Goal: Task Accomplishment & Management: Manage account settings

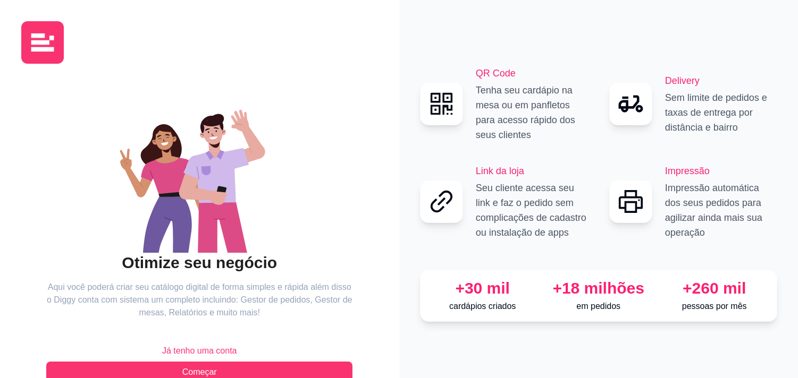
click at [294, 359] on button "Já tenho uma conta" at bounding box center [199, 351] width 306 height 21
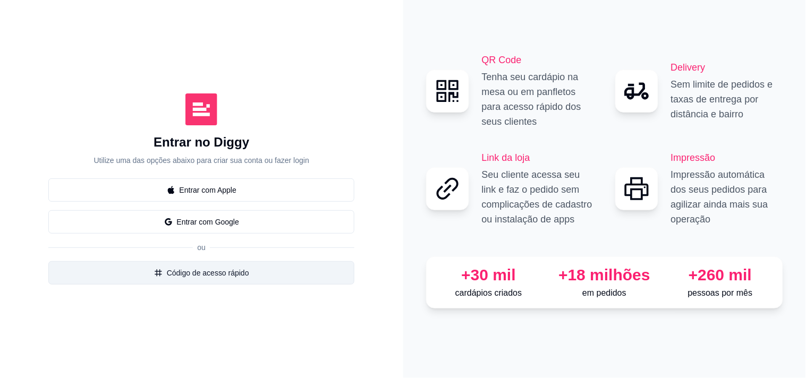
click at [305, 280] on button "Código de acesso rápido" at bounding box center [201, 273] width 306 height 23
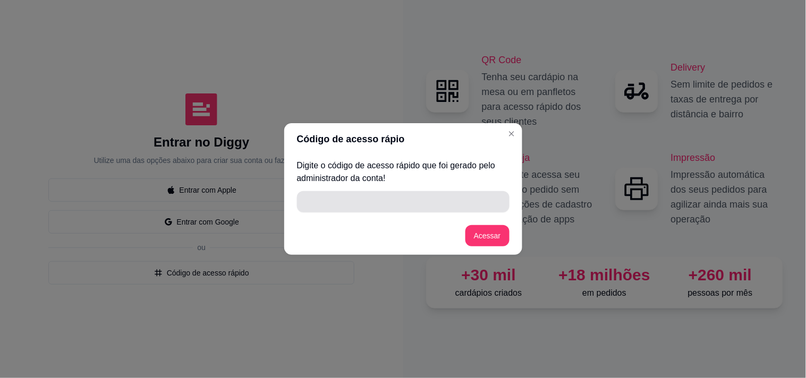
click at [310, 196] on input "" at bounding box center [404, 201] width 200 height 21
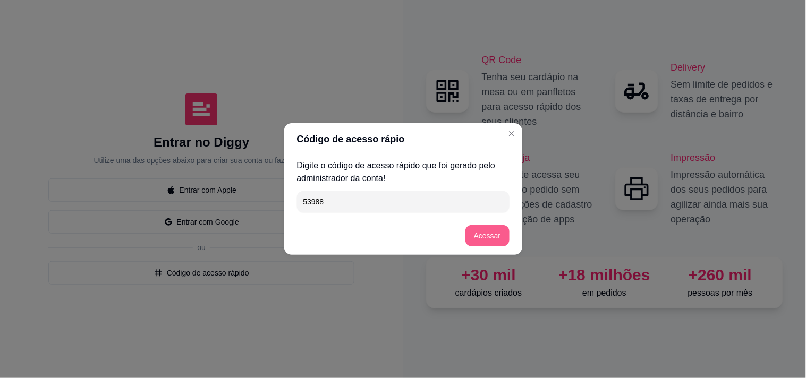
type input "53988"
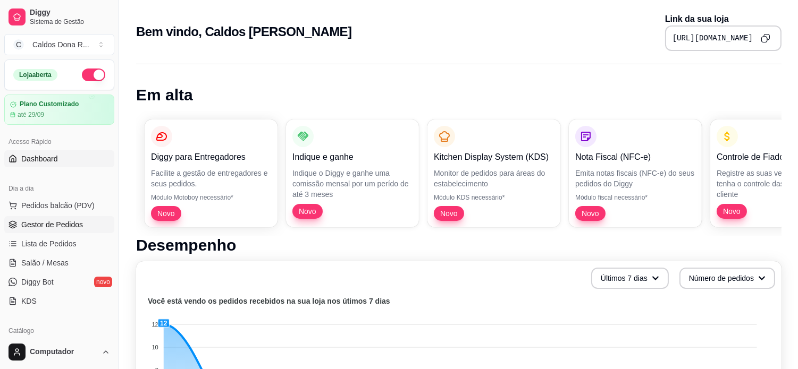
click at [66, 220] on span "Gestor de Pedidos" at bounding box center [52, 225] width 62 height 11
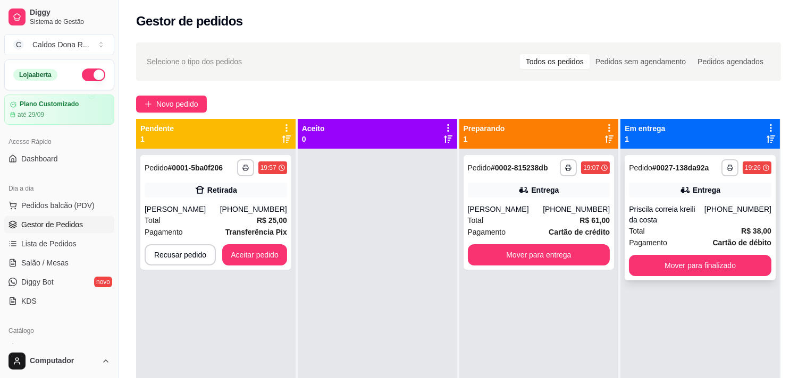
click at [661, 278] on div "**********" at bounding box center [700, 217] width 151 height 125
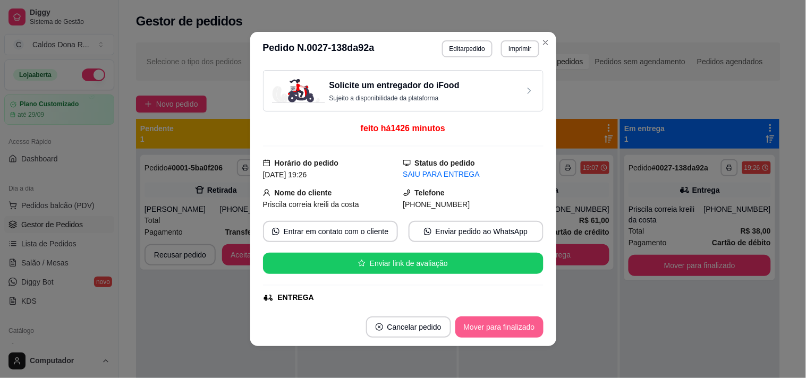
click at [476, 335] on button "Mover para finalizado" at bounding box center [500, 327] width 88 height 21
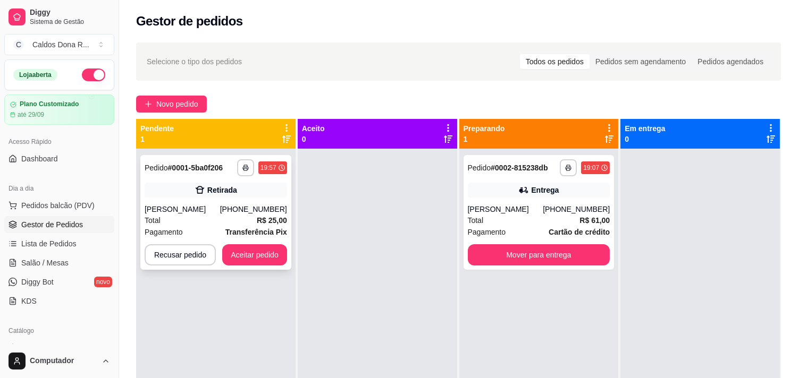
click at [198, 206] on div "[PERSON_NAME]" at bounding box center [182, 209] width 75 height 11
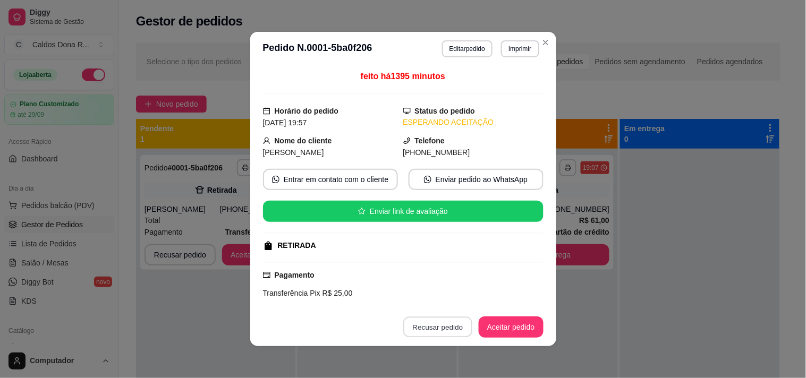
click at [423, 330] on button "Recusar pedido" at bounding box center [437, 327] width 69 height 21
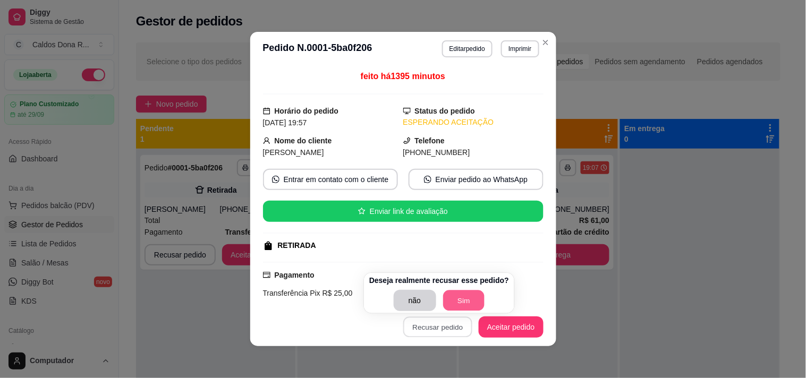
click at [445, 302] on button "Sim" at bounding box center [463, 301] width 41 height 21
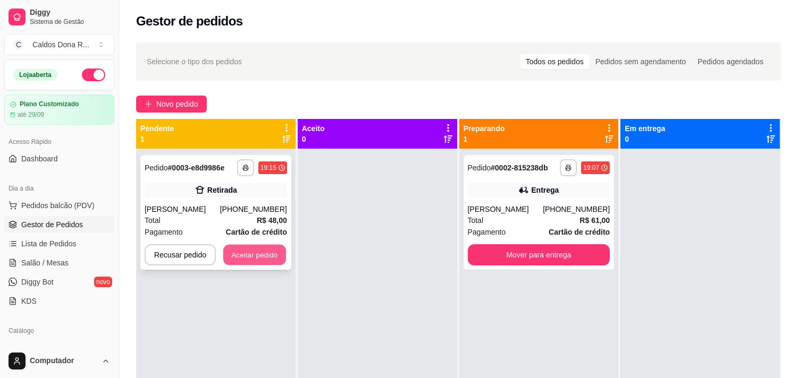
click at [247, 262] on button "Aceitar pedido" at bounding box center [254, 255] width 63 height 21
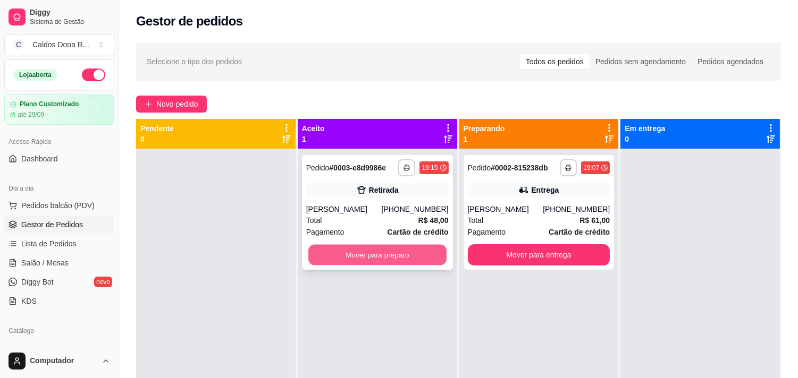
click at [342, 250] on button "Mover para preparo" at bounding box center [377, 255] width 138 height 21
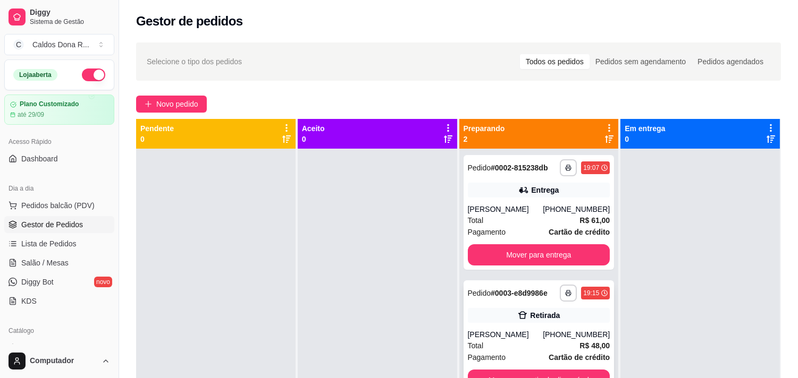
scroll to position [29, 0]
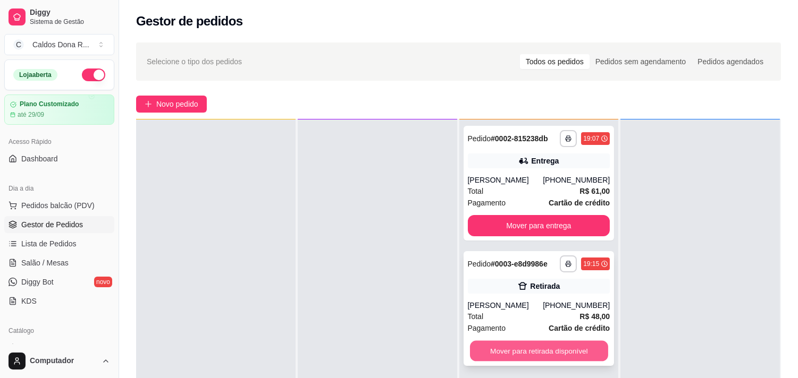
click at [505, 348] on button "Mover para retirada disponível" at bounding box center [539, 351] width 138 height 21
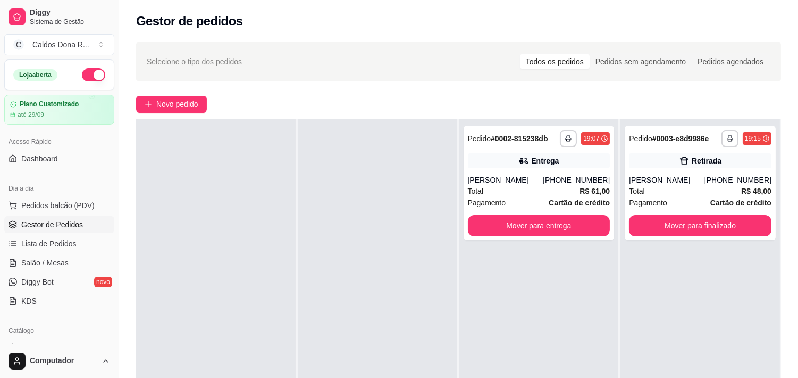
click at [505, 348] on div "**********" at bounding box center [538, 309] width 159 height 378
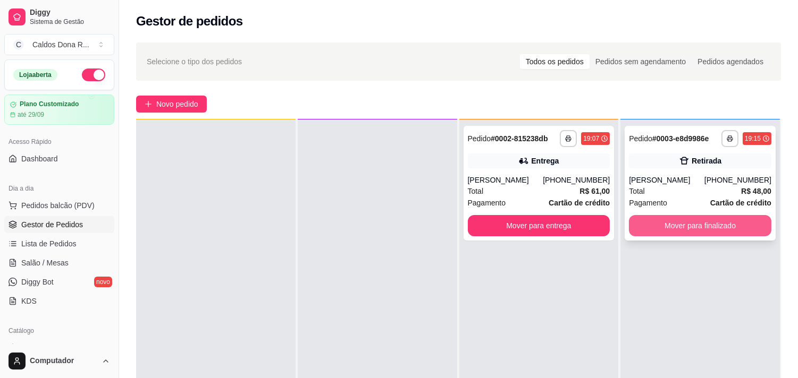
click at [713, 221] on button "Mover para finalizado" at bounding box center [700, 225] width 142 height 21
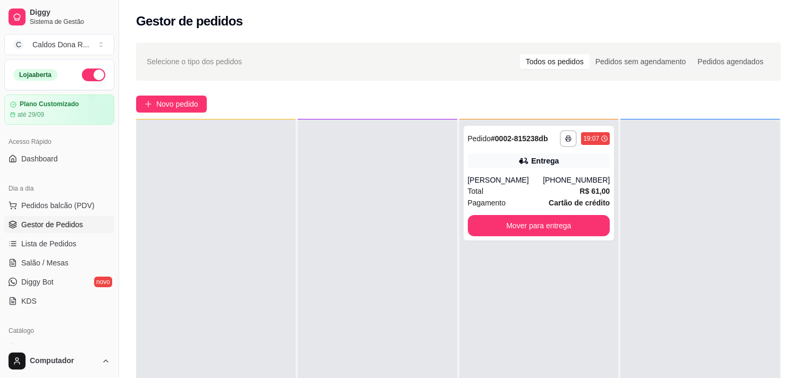
scroll to position [0, 0]
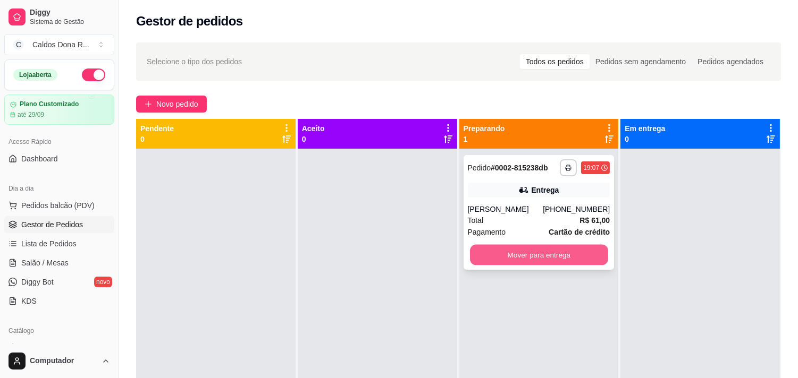
click at [534, 257] on button "Mover para entrega" at bounding box center [539, 255] width 138 height 21
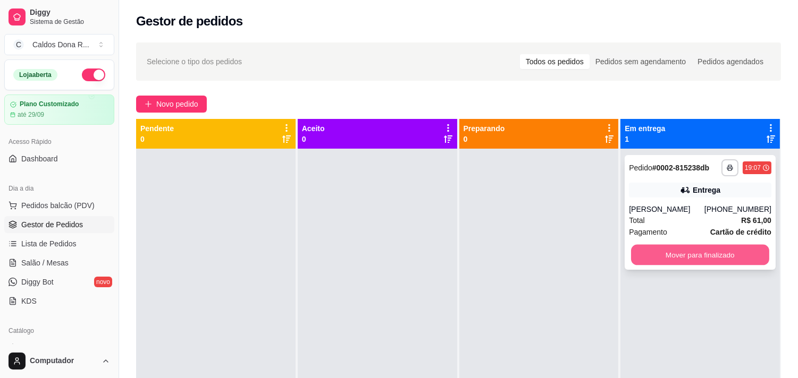
click at [694, 261] on button "Mover para finalizado" at bounding box center [700, 255] width 138 height 21
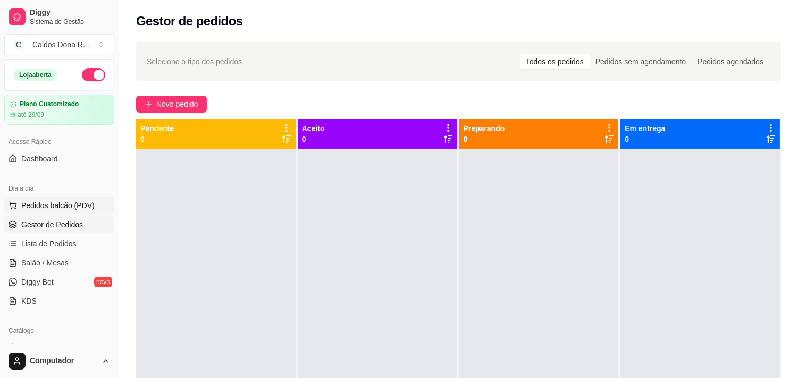
click at [70, 206] on span "Pedidos balcão (PDV)" at bounding box center [57, 205] width 73 height 11
click at [70, 206] on body "Diggy Sistema de Gestão C Caldos Dona R ... Loja aberta Plano Customizado até 2…" at bounding box center [399, 189] width 798 height 378
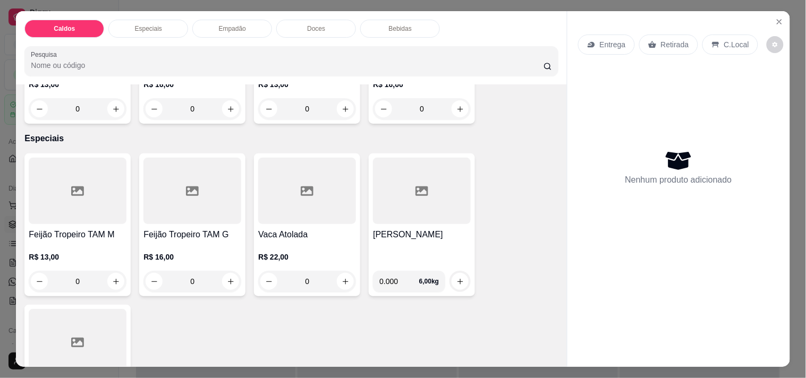
scroll to position [352, 0]
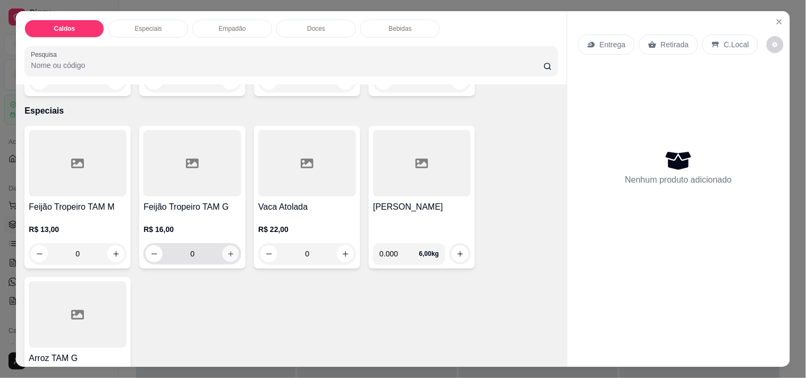
click at [226, 254] on button "increase-product-quantity" at bounding box center [231, 254] width 16 height 16
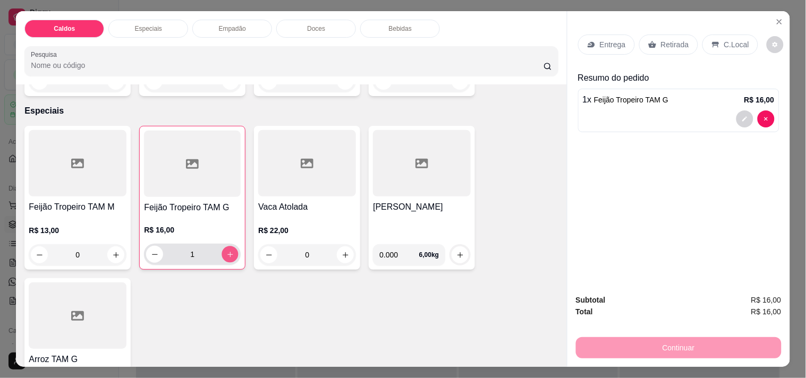
click at [226, 254] on button "increase-product-quantity" at bounding box center [230, 255] width 16 height 16
type input "2"
click at [672, 48] on div "Retirada" at bounding box center [668, 45] width 59 height 20
click at [669, 39] on p "Retirada" at bounding box center [675, 44] width 28 height 11
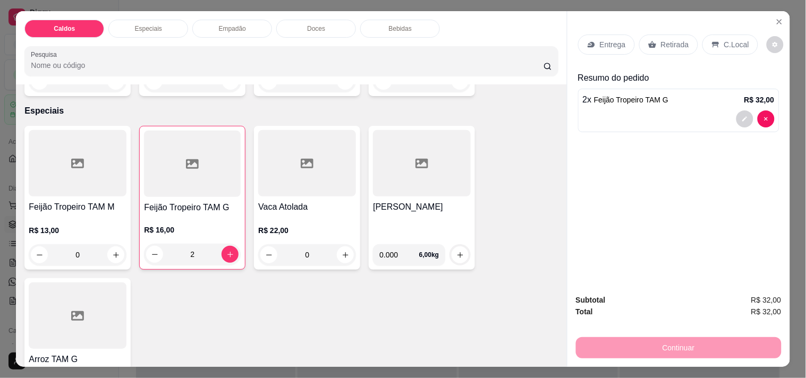
click at [725, 40] on p "C.Local" at bounding box center [737, 44] width 25 height 11
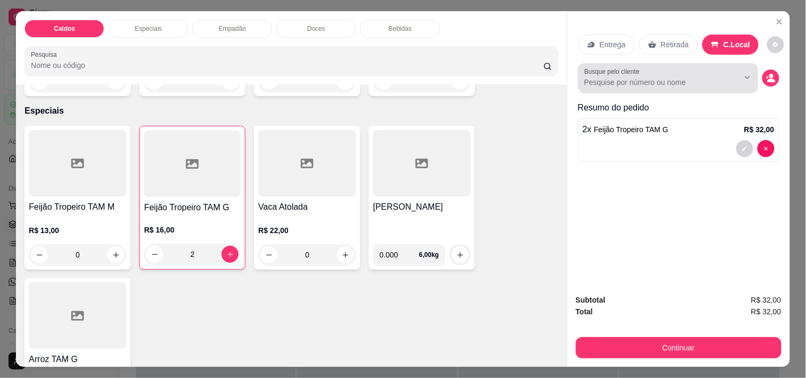
click at [706, 71] on div at bounding box center [668, 78] width 167 height 21
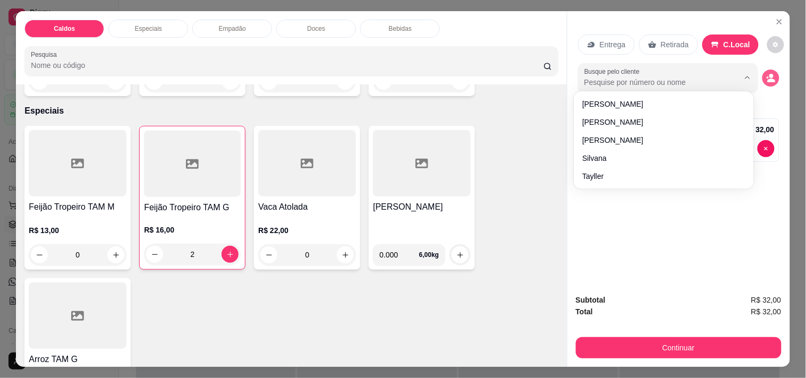
click at [772, 74] on button "decrease-product-quantity" at bounding box center [771, 78] width 17 height 17
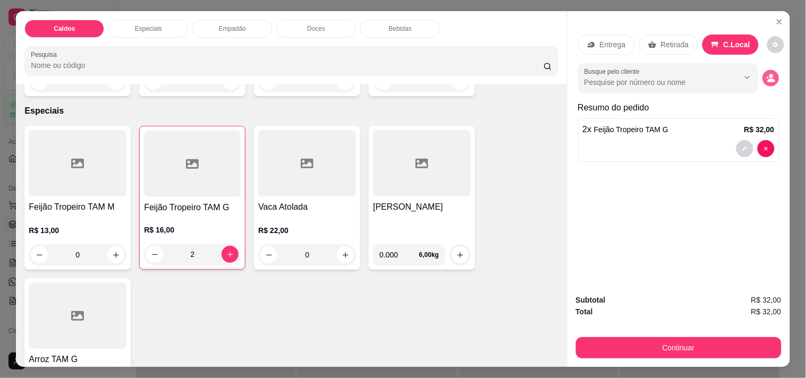
click at [772, 74] on button "decrease-product-quantity" at bounding box center [771, 78] width 16 height 16
click at [661, 39] on p "Retirada" at bounding box center [675, 44] width 28 height 11
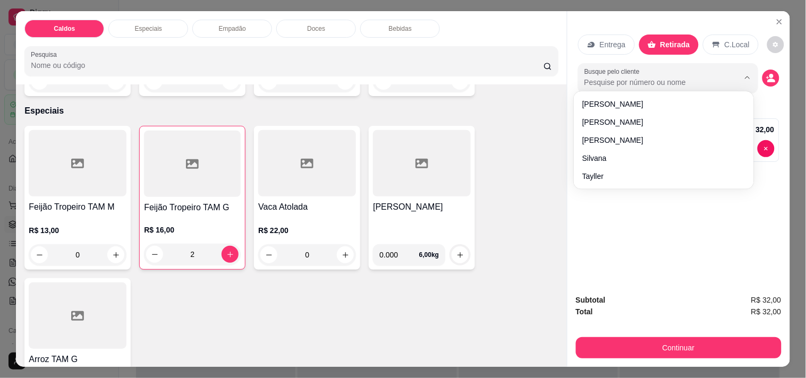
click at [610, 79] on input "Busque pelo cliente" at bounding box center [654, 82] width 138 height 11
click at [770, 74] on circle "decrease-product-quantity" at bounding box center [772, 76] width 4 height 4
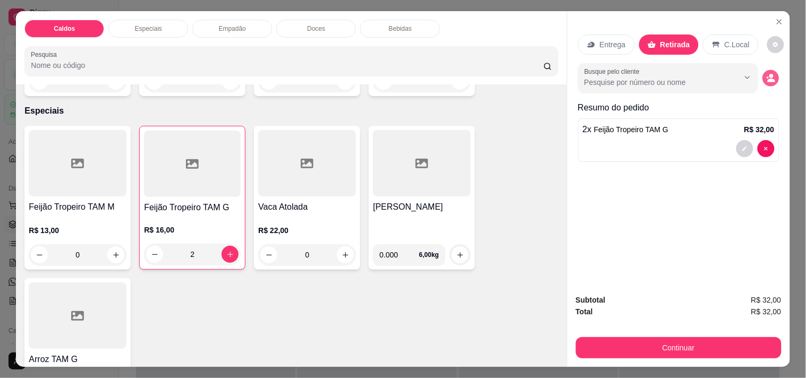
click at [770, 74] on circle "decrease-product-quantity" at bounding box center [772, 76] width 4 height 4
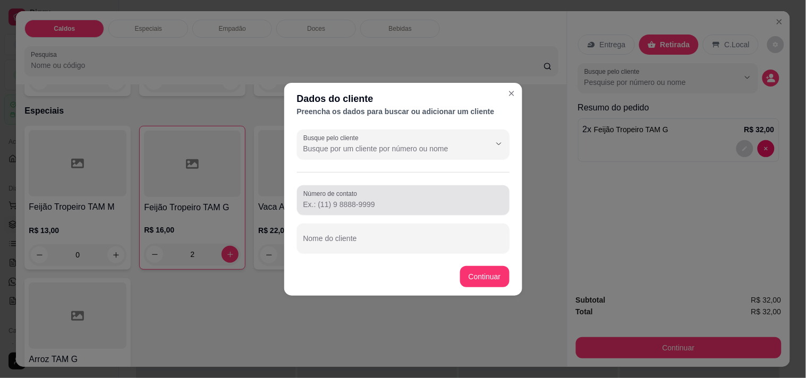
click at [382, 194] on div at bounding box center [404, 200] width 200 height 21
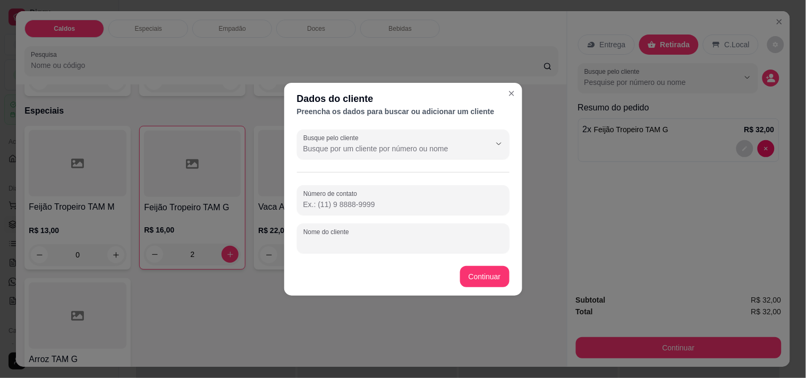
click at [365, 238] on input "Nome do cliente" at bounding box center [404, 243] width 200 height 11
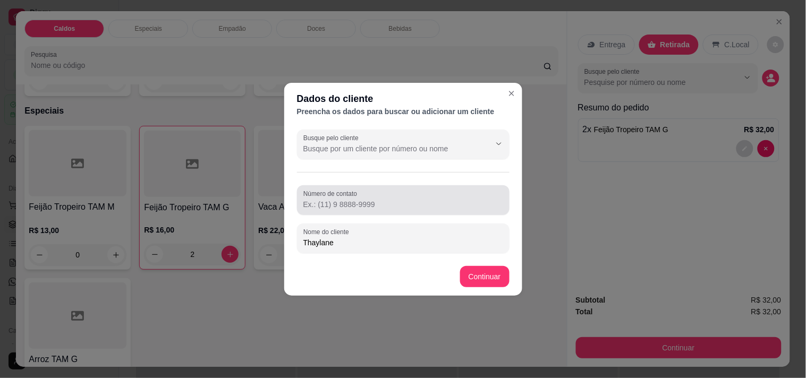
type input "Thaylane"
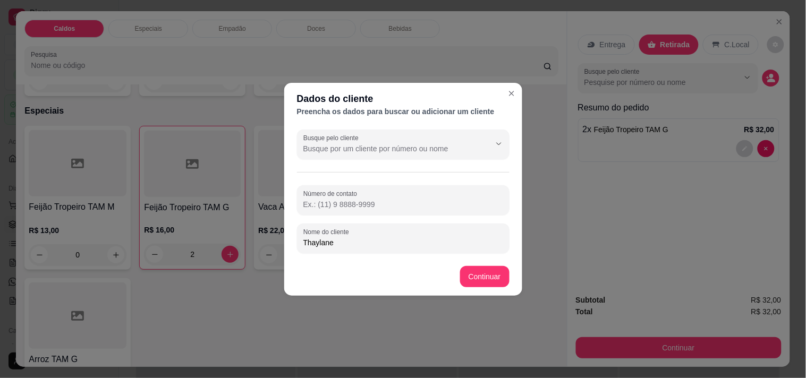
click at [353, 207] on input "Número de contato" at bounding box center [404, 204] width 200 height 11
paste input "[PHONE_NUMBER]"
type input "[PHONE_NUMBER]"
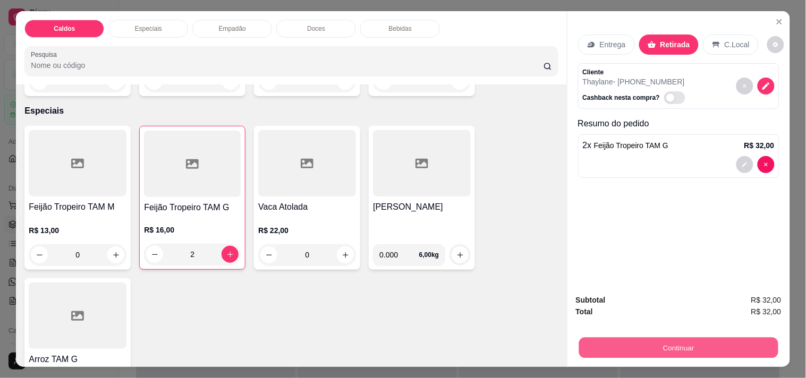
click at [617, 343] on button "Continuar" at bounding box center [678, 348] width 199 height 21
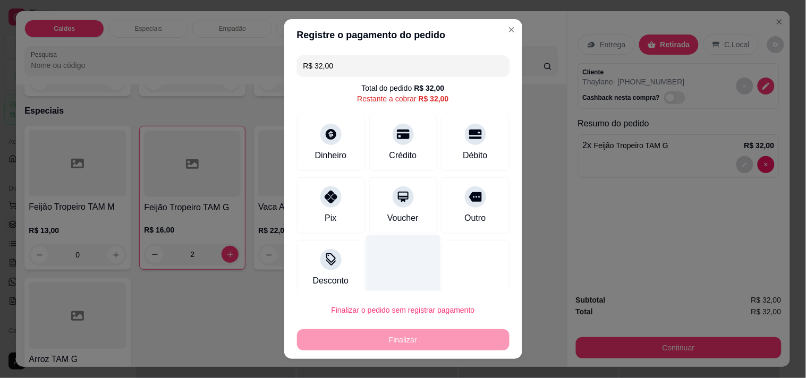
click at [389, 282] on div at bounding box center [403, 266] width 75 height 62
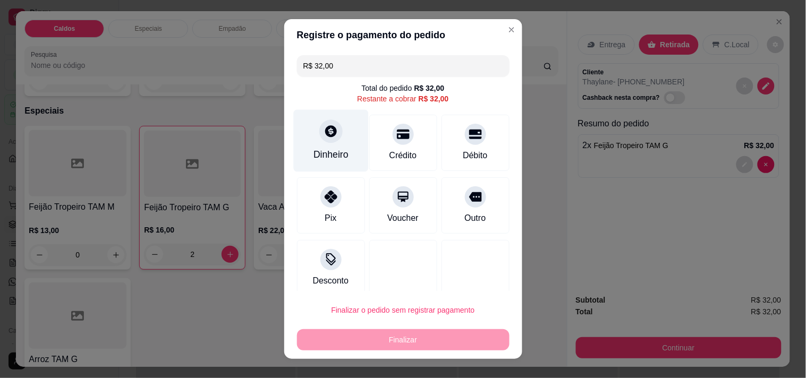
click at [325, 130] on icon at bounding box center [331, 131] width 14 height 14
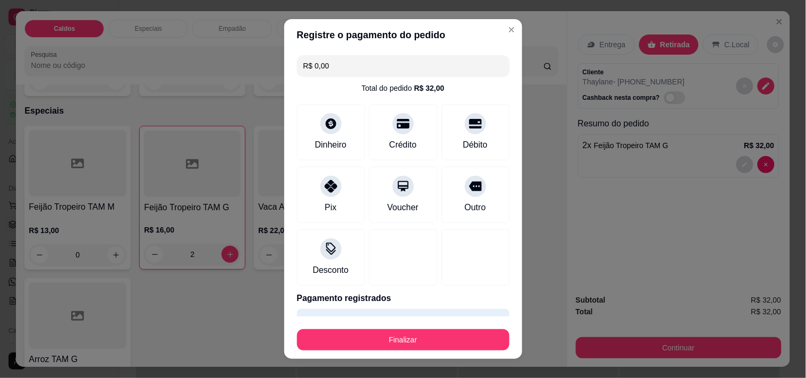
type input "R$ 0,00"
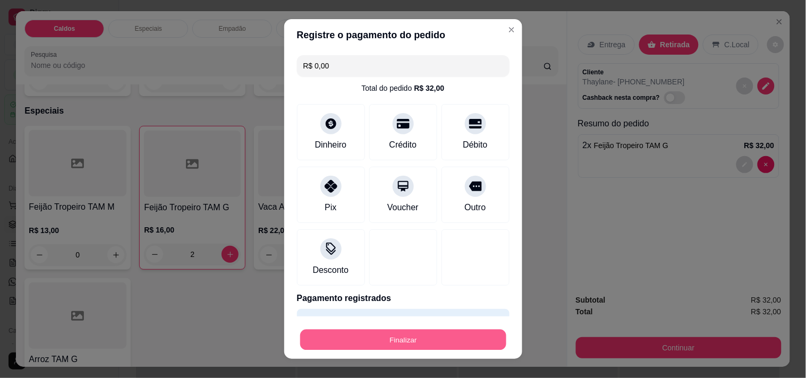
click at [406, 332] on button "Finalizar" at bounding box center [403, 340] width 206 height 21
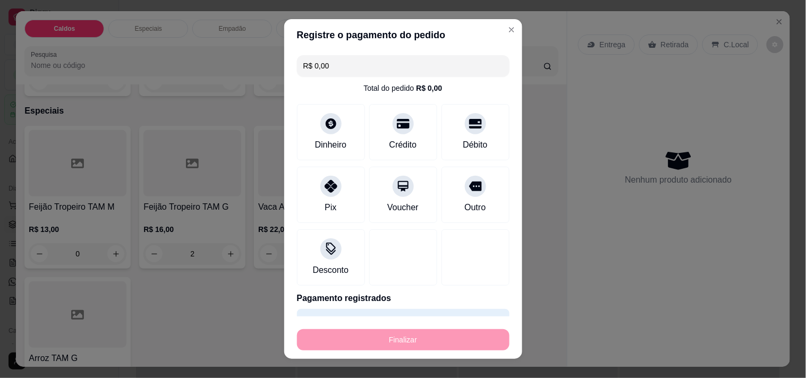
type input "0"
type input "-R$ 32,00"
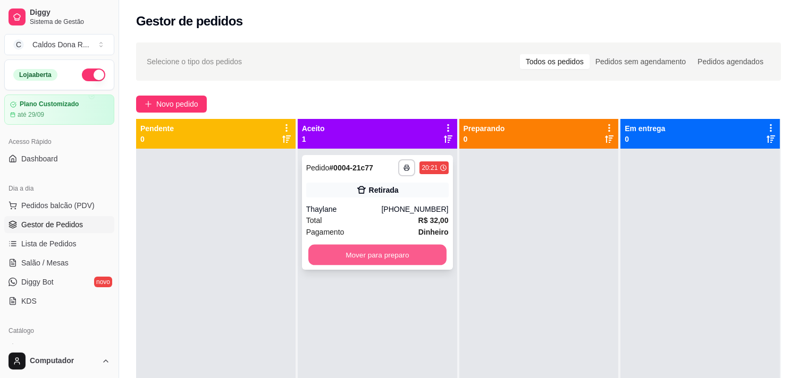
click at [411, 249] on button "Mover para preparo" at bounding box center [377, 255] width 138 height 21
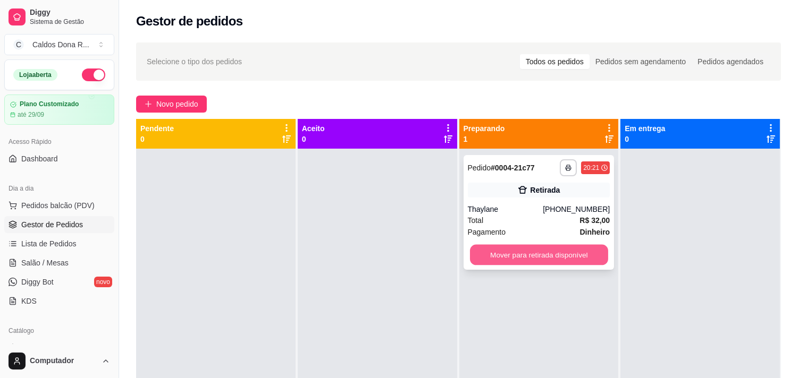
click at [576, 252] on button "Mover para retirada disponível" at bounding box center [539, 255] width 138 height 21
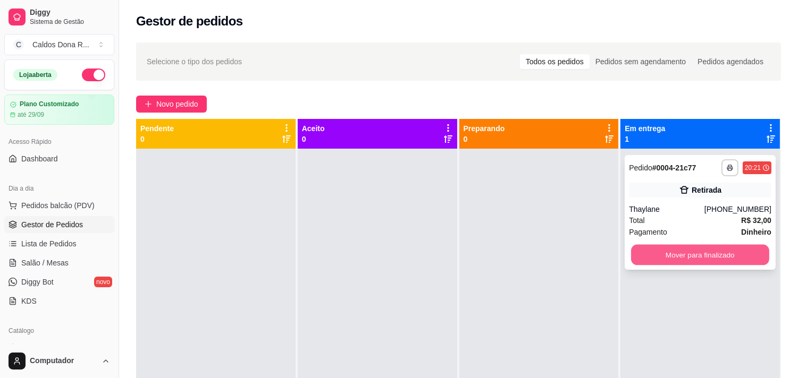
click at [677, 245] on button "Mover para finalizado" at bounding box center [700, 255] width 138 height 21
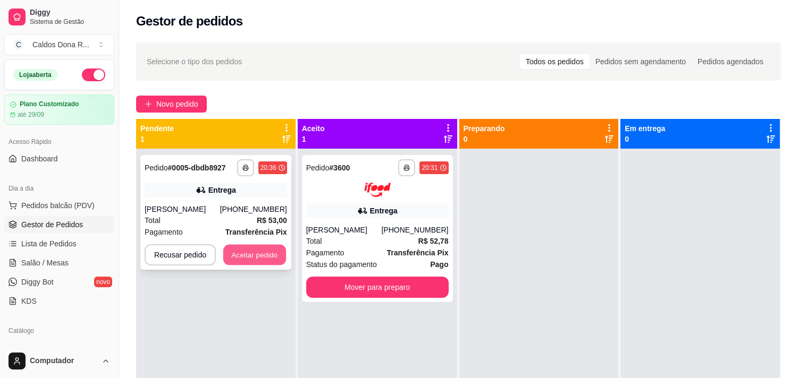
click at [247, 253] on button "Aceitar pedido" at bounding box center [254, 255] width 63 height 21
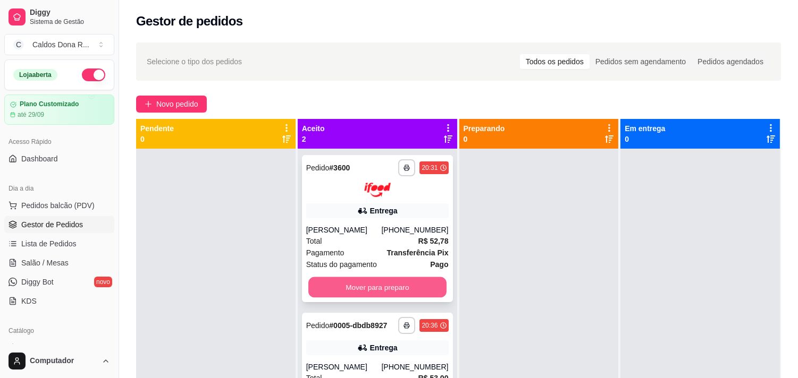
click at [369, 292] on button "Mover para preparo" at bounding box center [377, 287] width 138 height 21
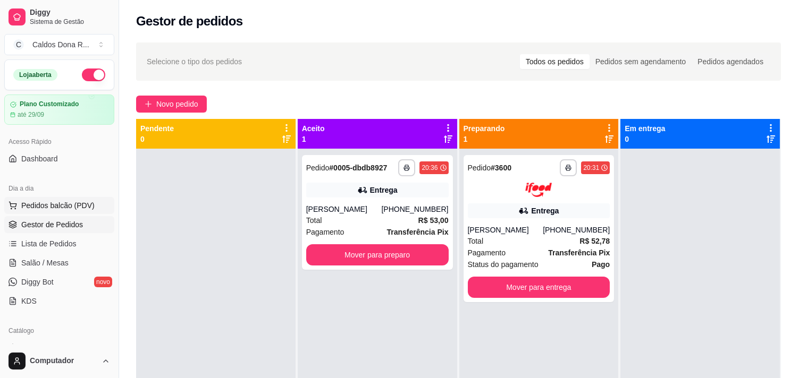
click at [71, 199] on button "Pedidos balcão (PDV)" at bounding box center [59, 205] width 110 height 17
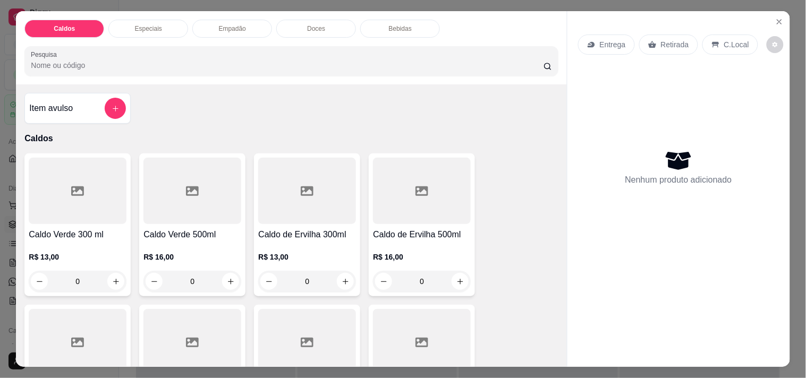
click at [164, 30] on div "Especiais" at bounding box center [148, 29] width 80 height 18
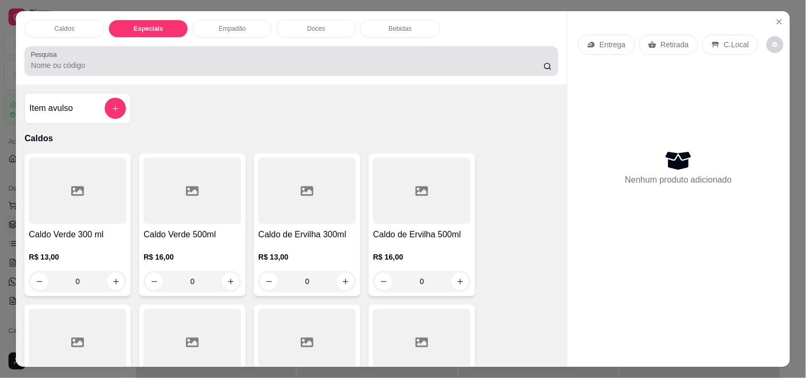
scroll to position [27, 0]
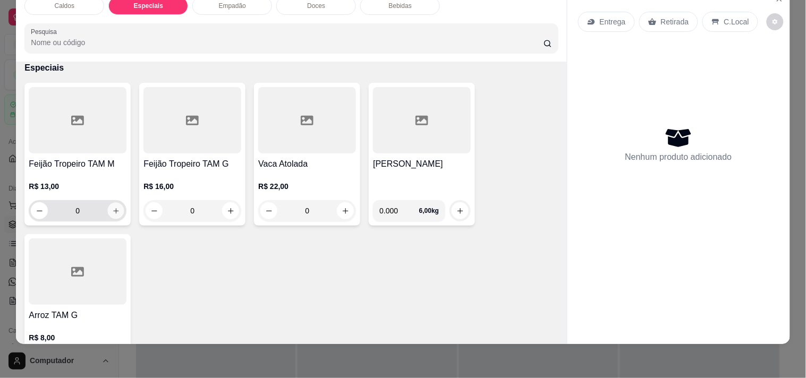
click at [112, 207] on icon "increase-product-quantity" at bounding box center [116, 211] width 8 height 8
type input "1"
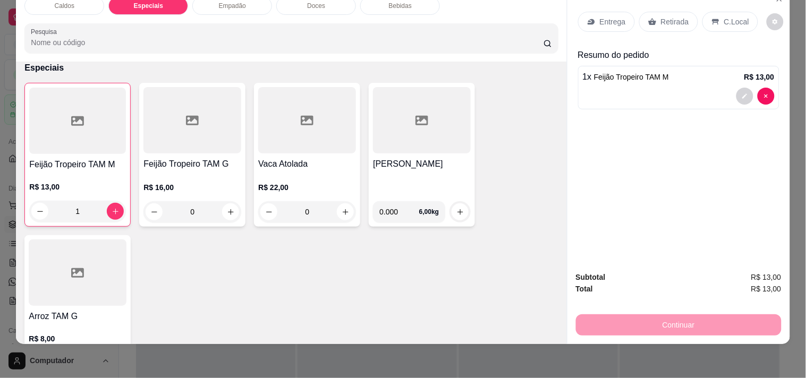
click at [712, 18] on icon at bounding box center [716, 22] width 9 height 9
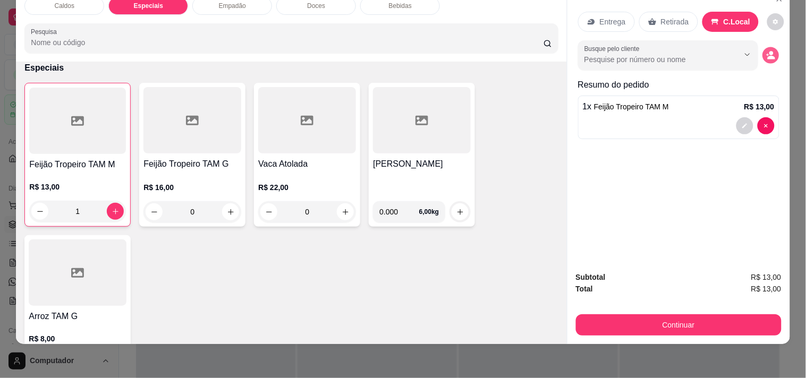
click at [767, 51] on icon "decrease-product-quantity" at bounding box center [771, 55] width 9 height 9
click at [614, 22] on div "Entrega" at bounding box center [606, 22] width 57 height 20
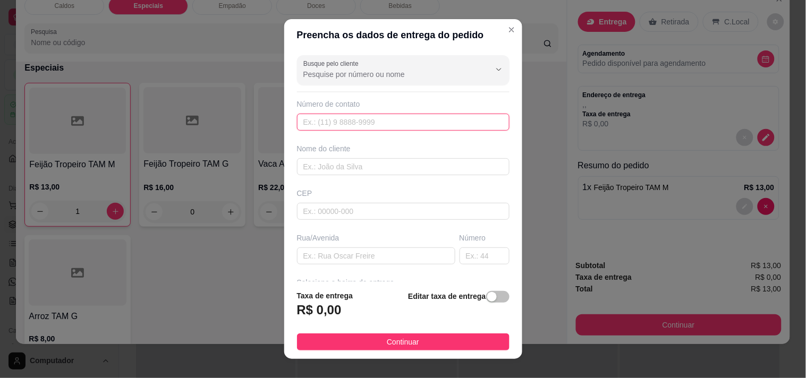
click at [391, 128] on input "text" at bounding box center [403, 122] width 213 height 17
type input "[PHONE_NUMBER]"
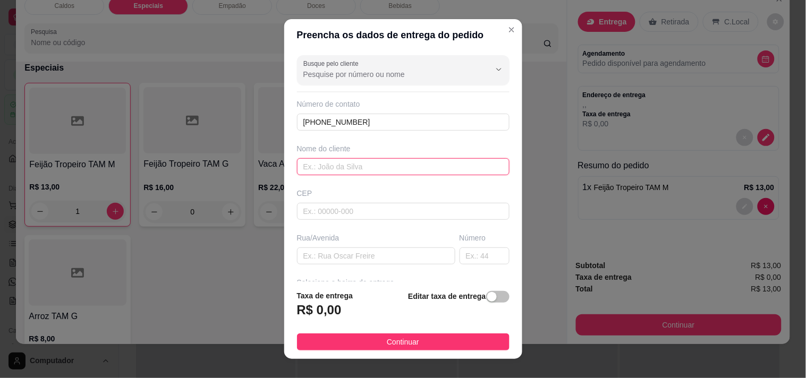
click at [366, 161] on input "text" at bounding box center [403, 166] width 213 height 17
type input "flavia"
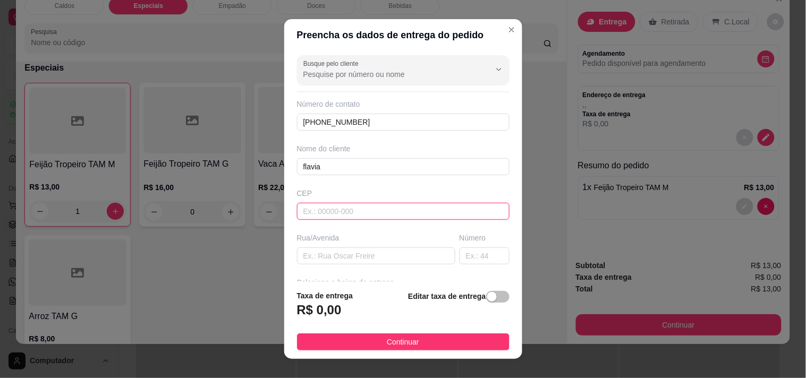
click at [346, 210] on input "text" at bounding box center [403, 211] width 213 height 17
type input "25261010"
type input "[GEOGRAPHIC_DATA][PERSON_NAME]"
type input "25261010"
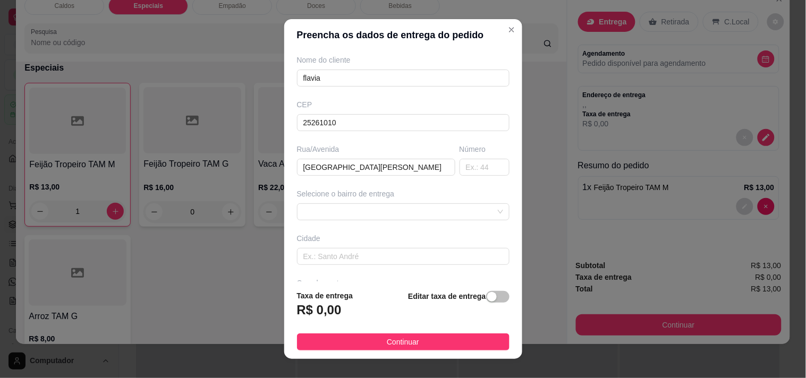
scroll to position [92, 0]
click at [413, 204] on span at bounding box center [404, 209] width 200 height 16
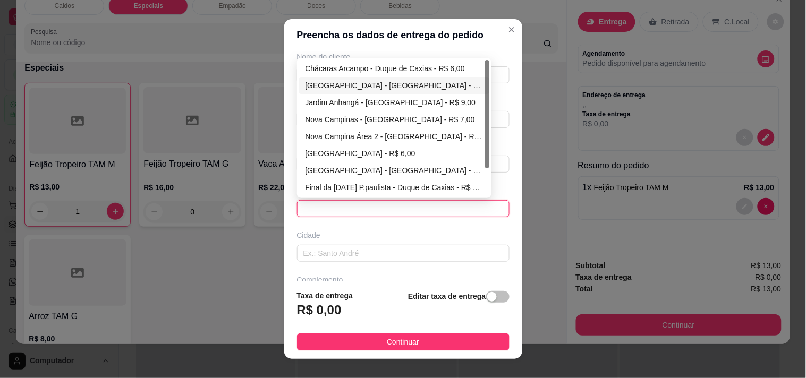
click at [398, 86] on div "[GEOGRAPHIC_DATA] - [GEOGRAPHIC_DATA] - R$ 5,00" at bounding box center [395, 86] width 178 height 12
type input "Duque de Caxias"
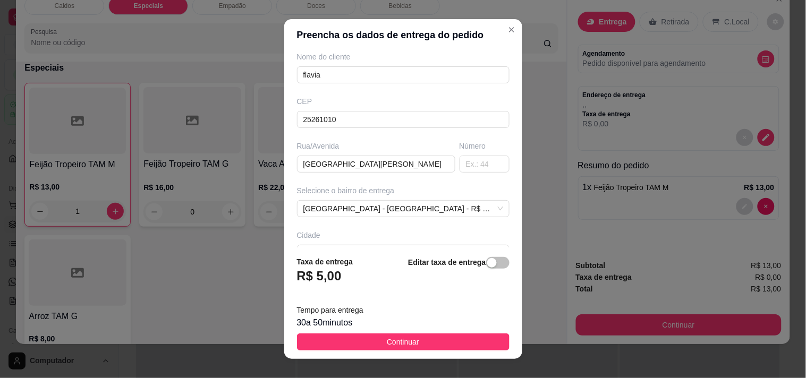
scroll to position [162, 0]
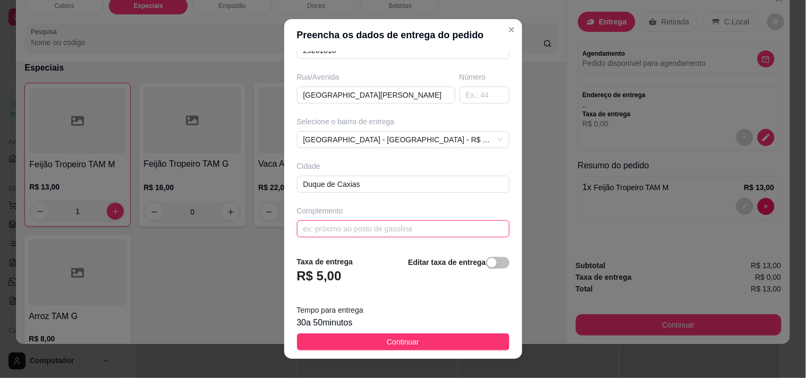
click at [342, 230] on input "text" at bounding box center [403, 229] width 213 height 17
type input "Lote 6 quadra 33"
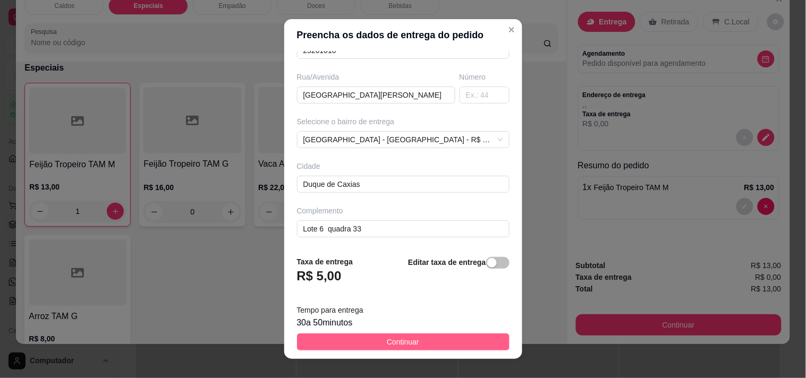
click at [390, 351] on button "Continuar" at bounding box center [403, 342] width 213 height 17
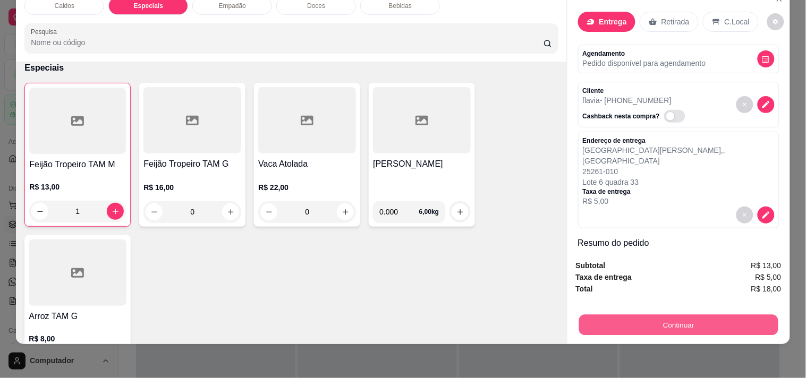
click at [673, 319] on button "Continuar" at bounding box center [678, 325] width 199 height 21
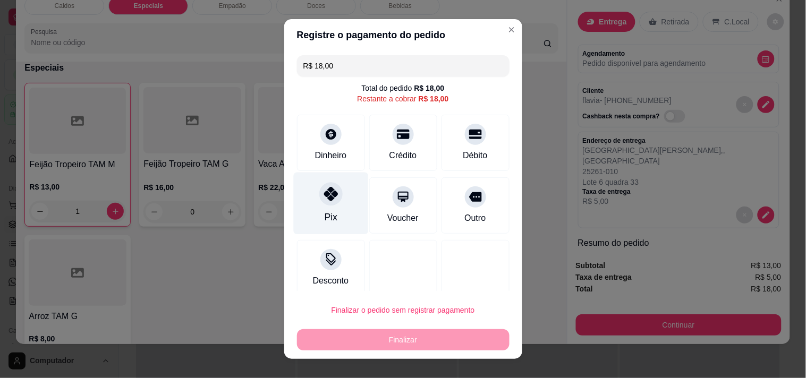
click at [331, 204] on div "Pix" at bounding box center [330, 203] width 75 height 62
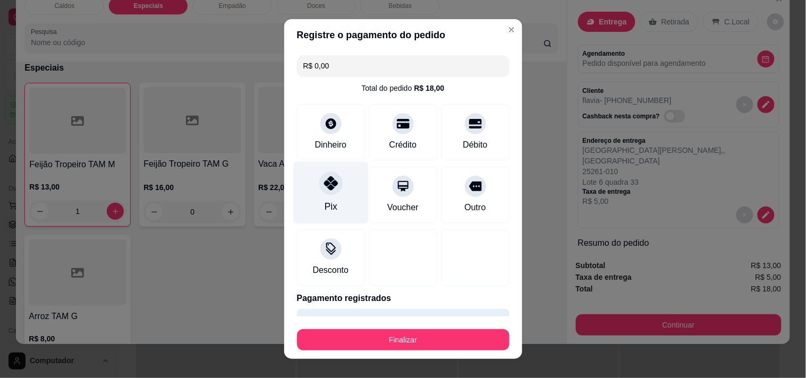
type input "R$ 0,00"
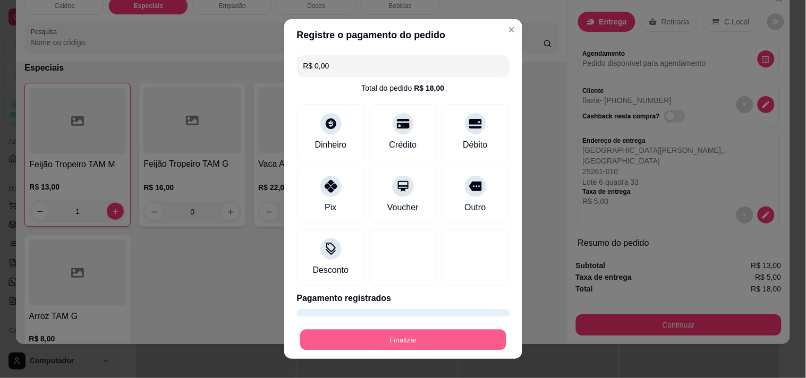
click at [386, 332] on button "Finalizar" at bounding box center [403, 340] width 206 height 21
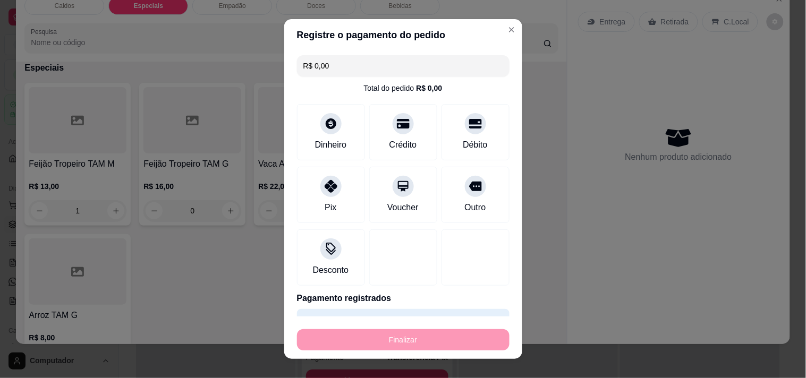
type input "0"
type input "-R$ 18,00"
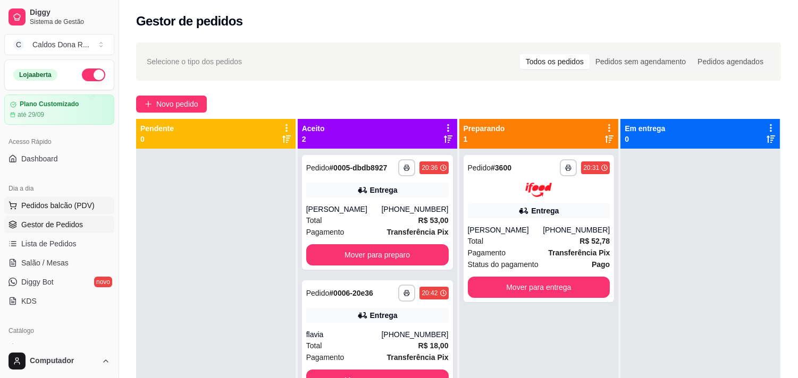
click at [65, 199] on button "Pedidos balcão (PDV)" at bounding box center [59, 205] width 110 height 17
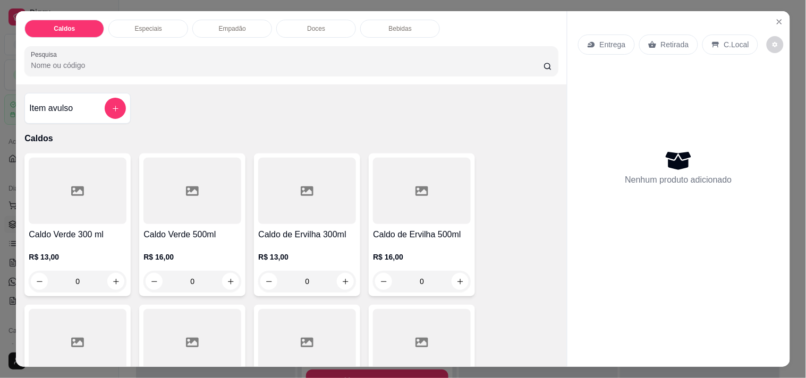
click at [142, 28] on p "Especiais" at bounding box center [148, 28] width 27 height 9
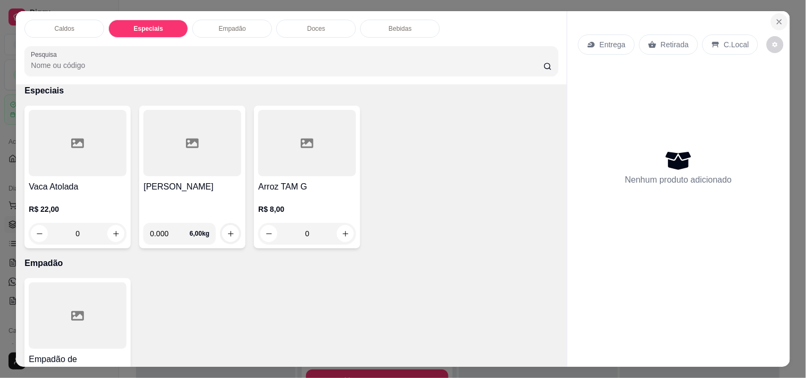
click at [780, 16] on button "Close" at bounding box center [779, 21] width 17 height 17
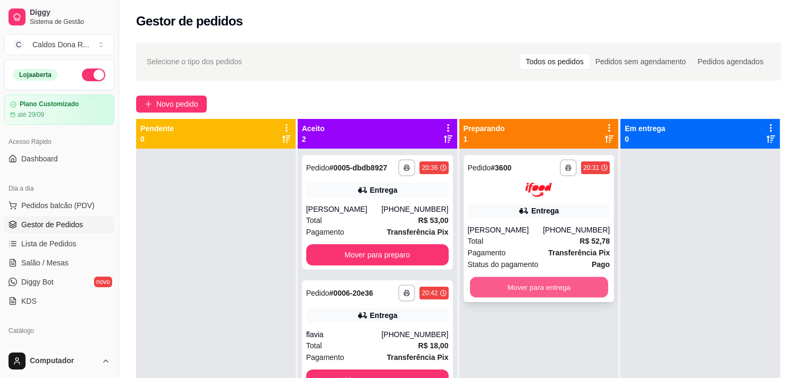
click at [566, 283] on button "Mover para entrega" at bounding box center [539, 287] width 138 height 21
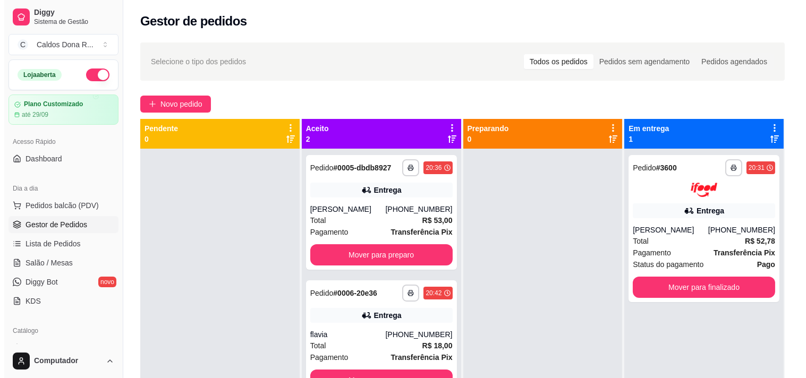
scroll to position [29, 0]
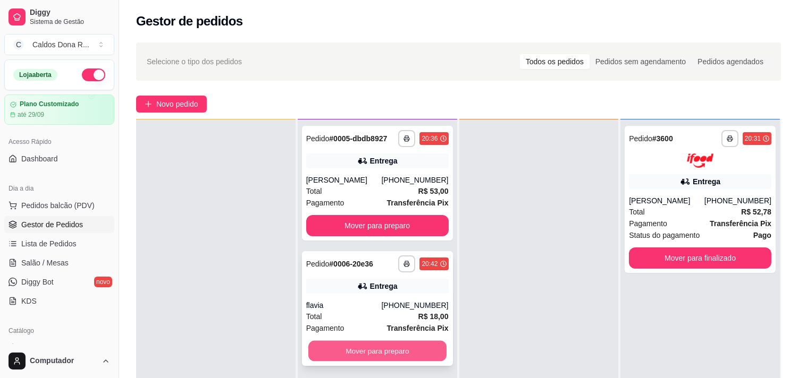
click at [401, 343] on button "Mover para preparo" at bounding box center [377, 351] width 138 height 21
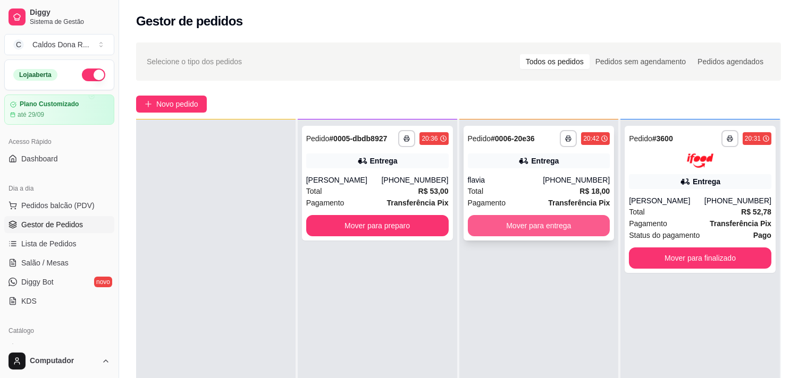
click at [538, 218] on button "Mover para entrega" at bounding box center [539, 225] width 142 height 21
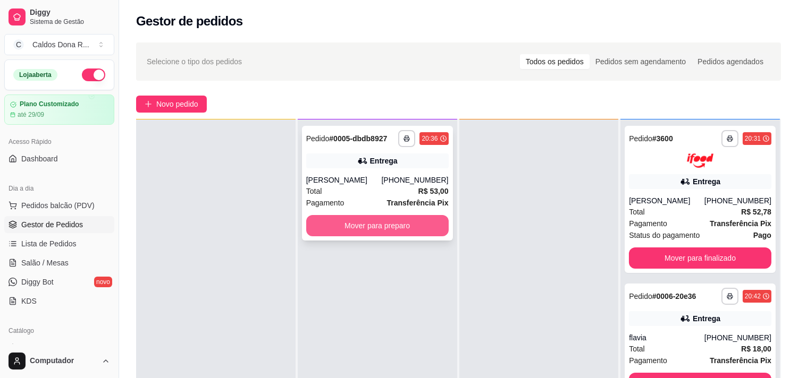
click at [414, 224] on button "Mover para preparo" at bounding box center [377, 225] width 142 height 21
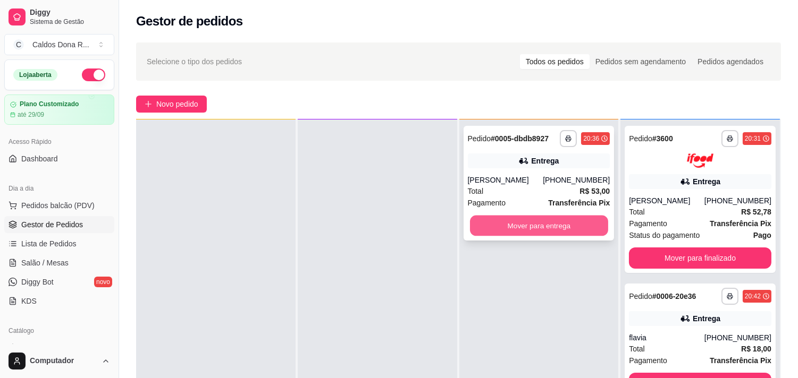
click at [543, 228] on button "Mover para entrega" at bounding box center [539, 226] width 138 height 21
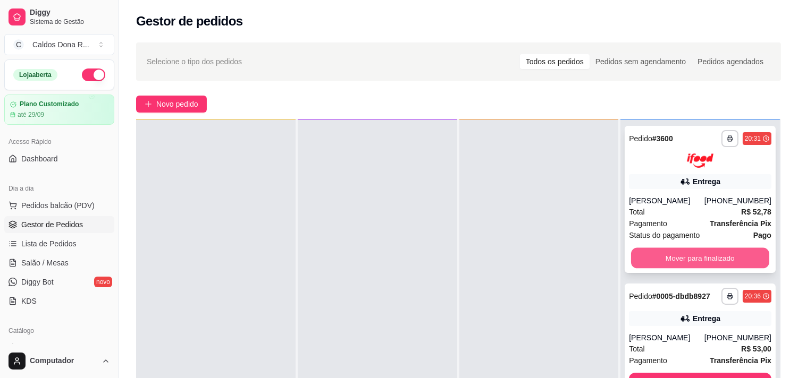
click at [711, 256] on button "Mover para finalizado" at bounding box center [700, 258] width 138 height 21
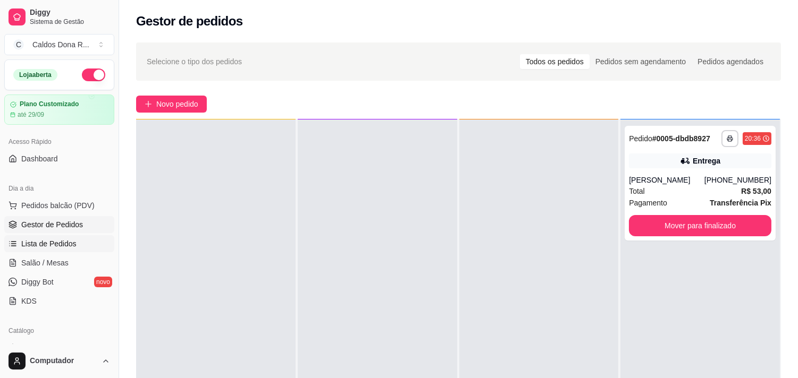
click at [71, 250] on link "Lista de Pedidos" at bounding box center [59, 243] width 110 height 17
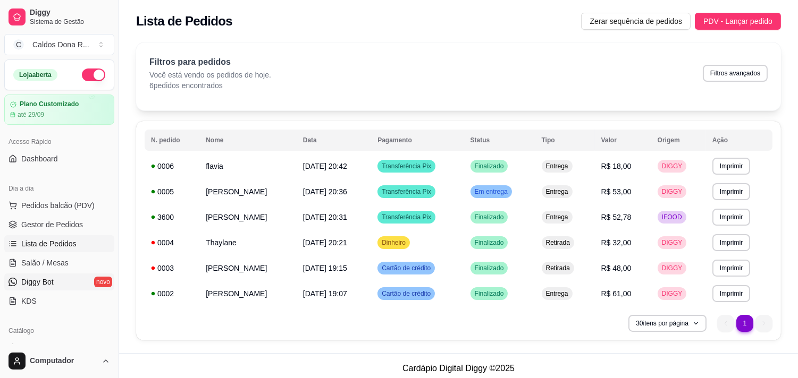
click at [58, 280] on link "Diggy Bot novo" at bounding box center [59, 282] width 110 height 17
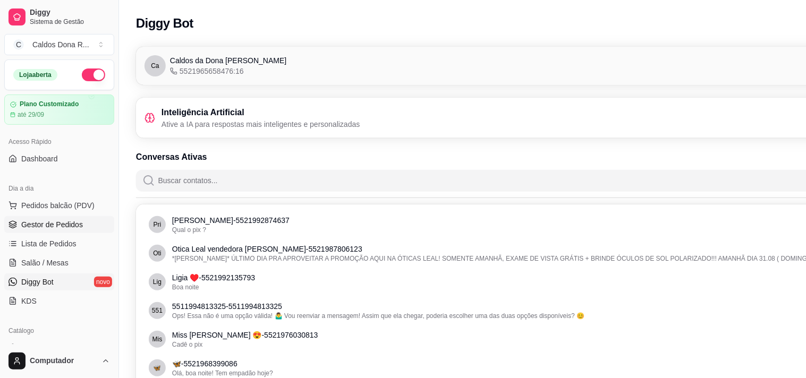
click at [55, 221] on span "Gestor de Pedidos" at bounding box center [52, 225] width 62 height 11
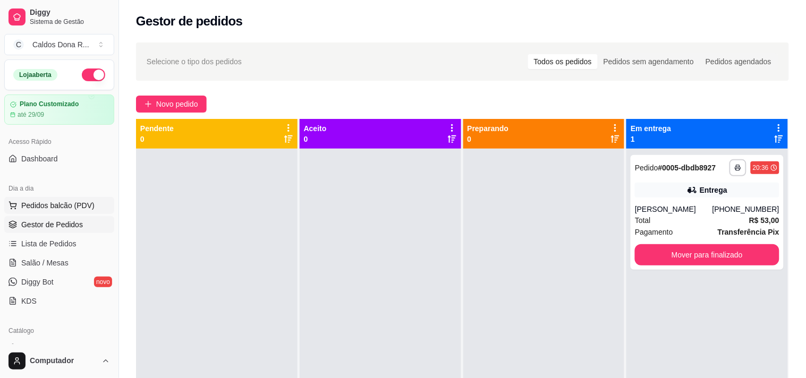
click at [49, 203] on span "Pedidos balcão (PDV)" at bounding box center [57, 205] width 73 height 11
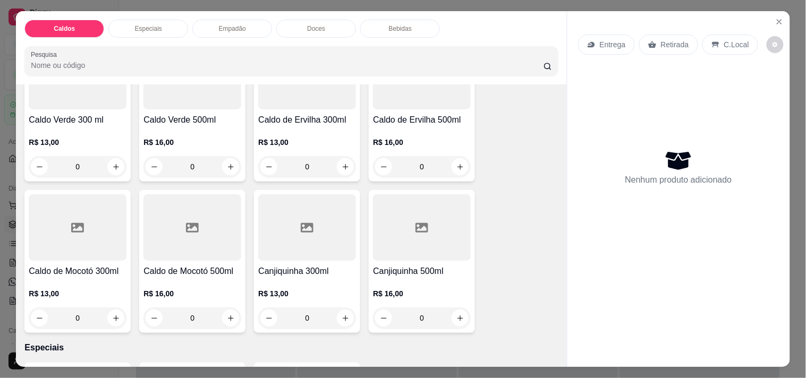
scroll to position [83, 0]
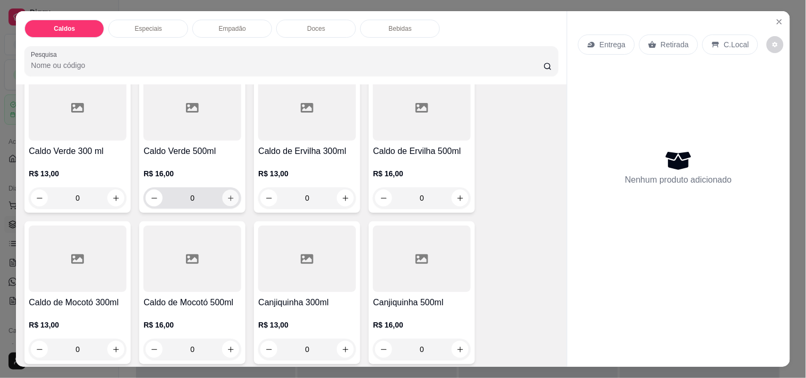
click at [231, 192] on button "increase-product-quantity" at bounding box center [231, 198] width 16 height 16
type input "1"
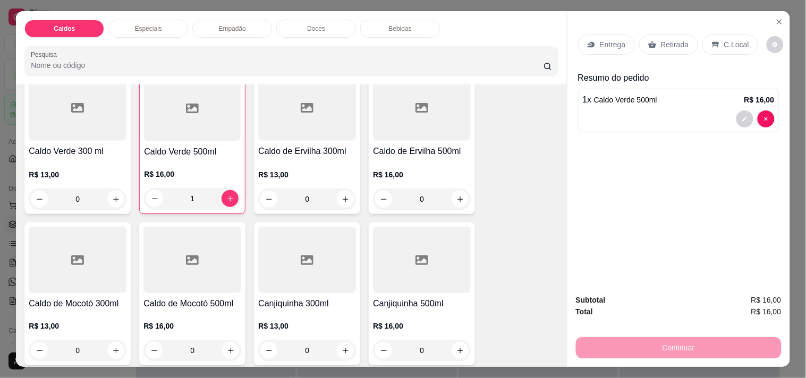
click at [600, 39] on p "Entrega" at bounding box center [613, 44] width 26 height 11
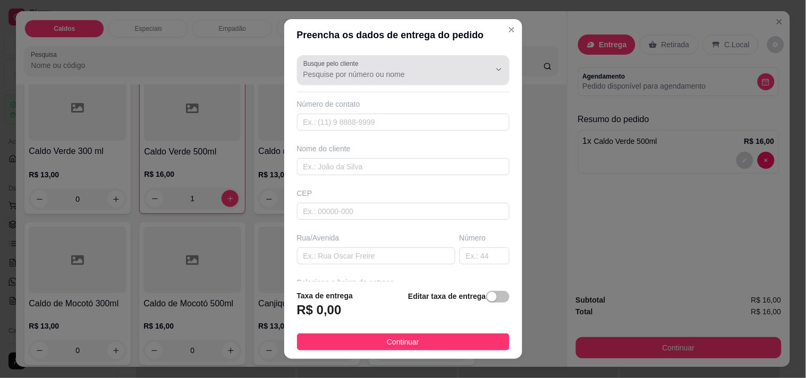
click at [476, 72] on button "Show suggestions" at bounding box center [484, 69] width 16 height 16
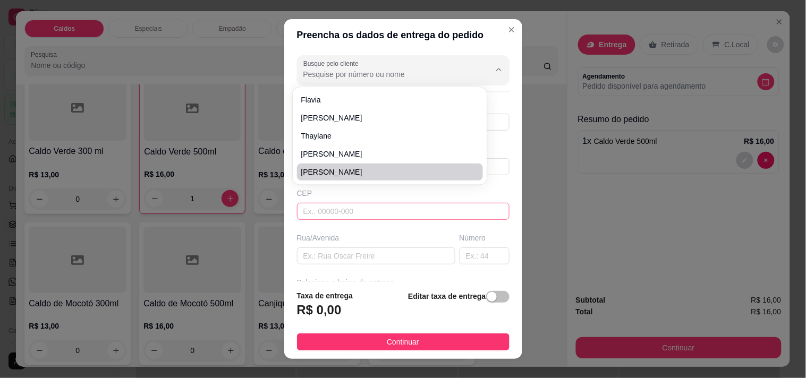
click at [457, 211] on input "text" at bounding box center [403, 211] width 213 height 17
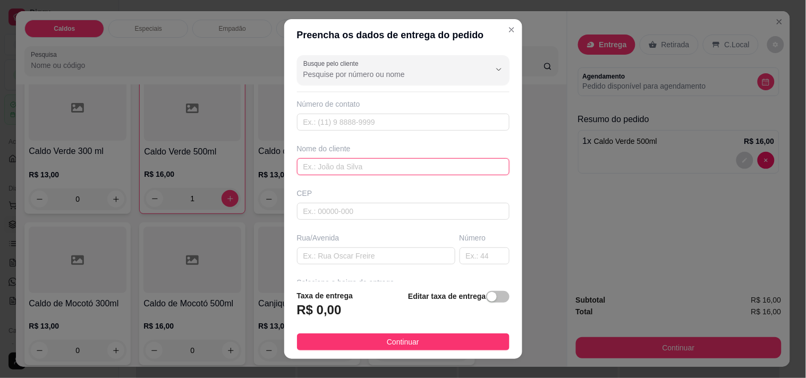
click at [401, 166] on input "text" at bounding box center [403, 166] width 213 height 17
type input "[PERSON_NAME]"
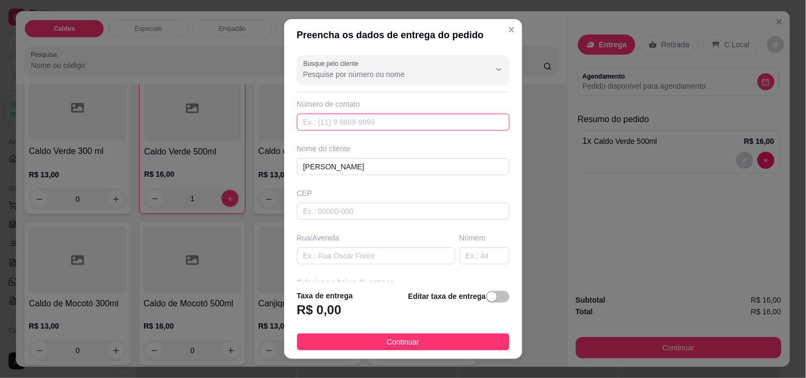
click at [380, 123] on input "text" at bounding box center [403, 122] width 213 height 17
type input "[PHONE_NUMBER]"
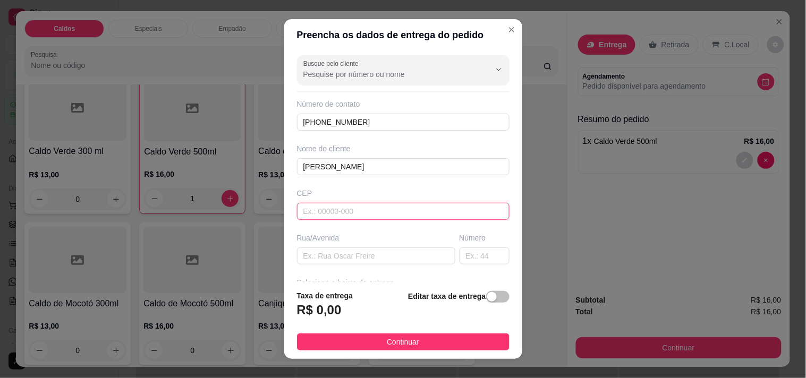
click at [392, 215] on input "text" at bounding box center [403, 211] width 213 height 17
type input "25261490"
type input "[GEOGRAPHIC_DATA]"
type input "25261490"
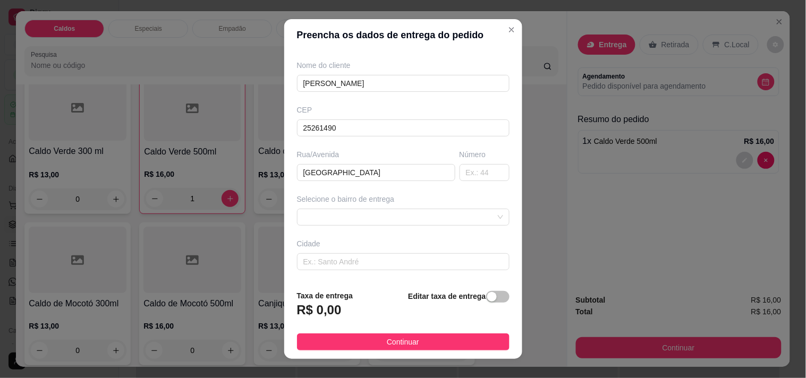
scroll to position [99, 0]
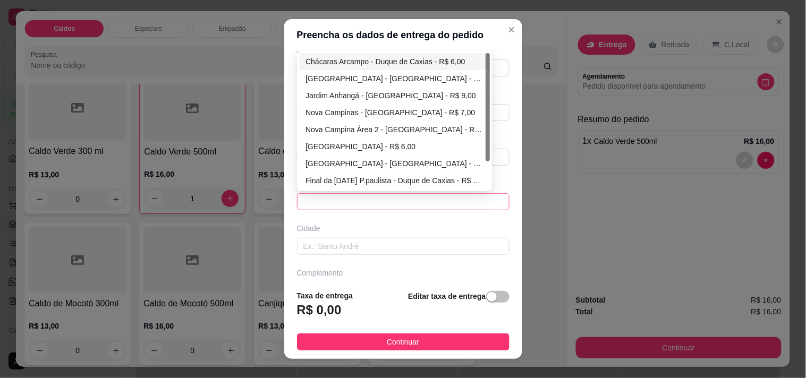
click at [397, 205] on span at bounding box center [404, 202] width 200 height 16
click at [399, 81] on div "[GEOGRAPHIC_DATA] - [GEOGRAPHIC_DATA] - R$ 5,00" at bounding box center [395, 79] width 178 height 12
type input "Duque de Caxias"
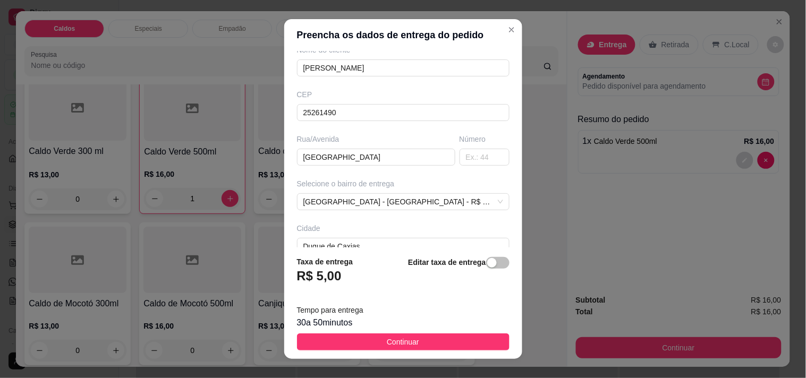
scroll to position [162, 0]
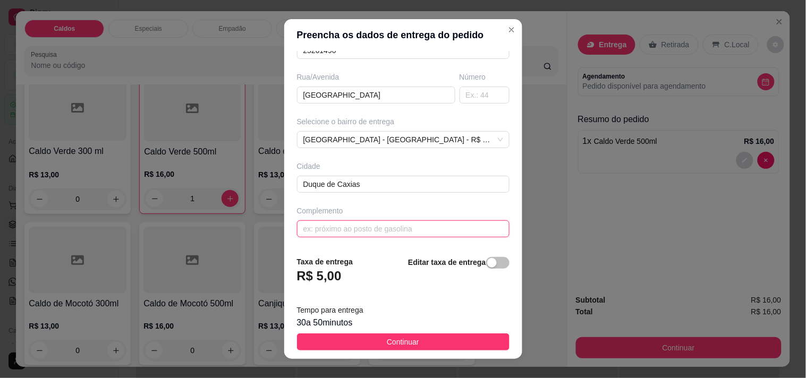
click at [464, 225] on input "text" at bounding box center [403, 229] width 213 height 17
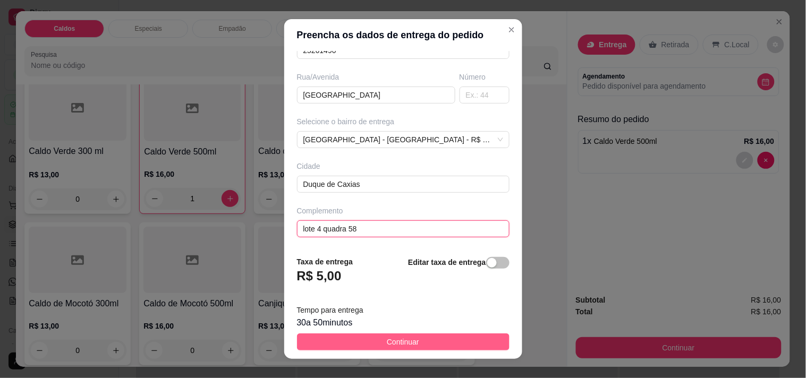
type input "lote 4 quadra 58"
click at [444, 338] on button "Continuar" at bounding box center [403, 342] width 213 height 17
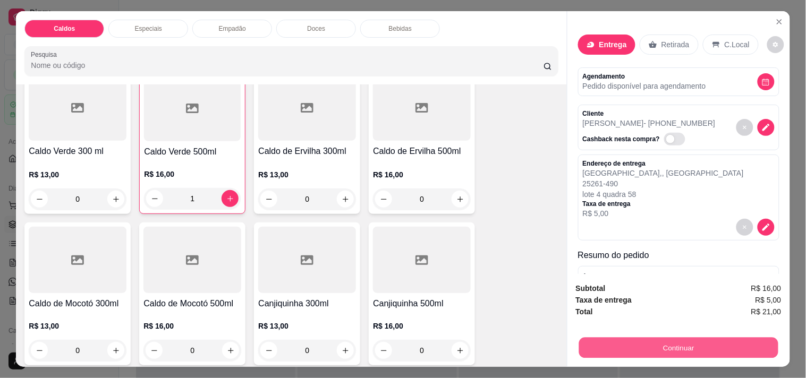
click at [652, 347] on button "Continuar" at bounding box center [678, 348] width 199 height 21
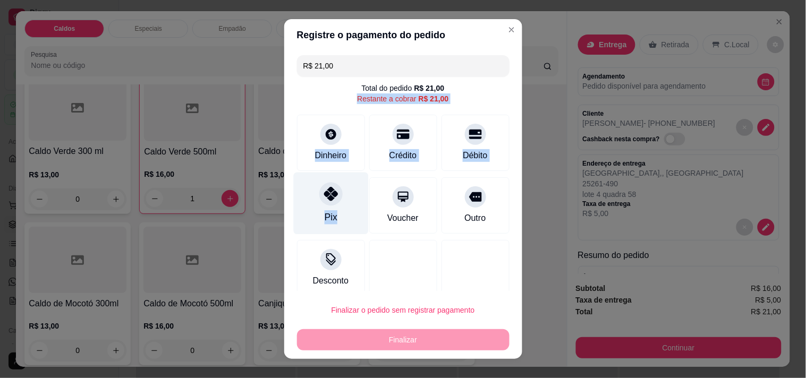
drag, startPoint x: 319, startPoint y: 103, endPoint x: 326, endPoint y: 219, distance: 116.1
click at [326, 219] on div "R$ 21,00 Total do pedido R$ 21,00 Restante a cobrar R$ 21,00 Dinheiro Crédito D…" at bounding box center [403, 171] width 238 height 241
click at [326, 219] on div "Pix" at bounding box center [330, 217] width 13 height 14
type input "R$ 0,00"
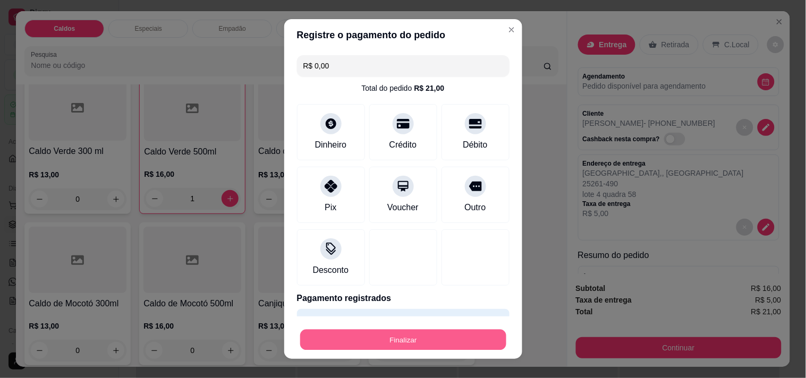
click at [365, 339] on button "Finalizar" at bounding box center [403, 340] width 206 height 21
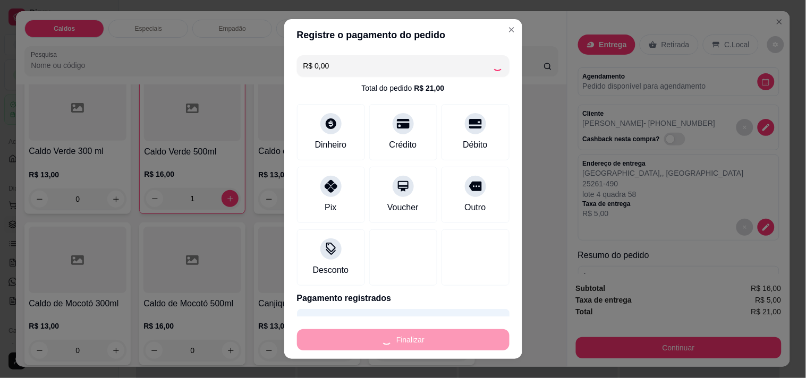
type input "0"
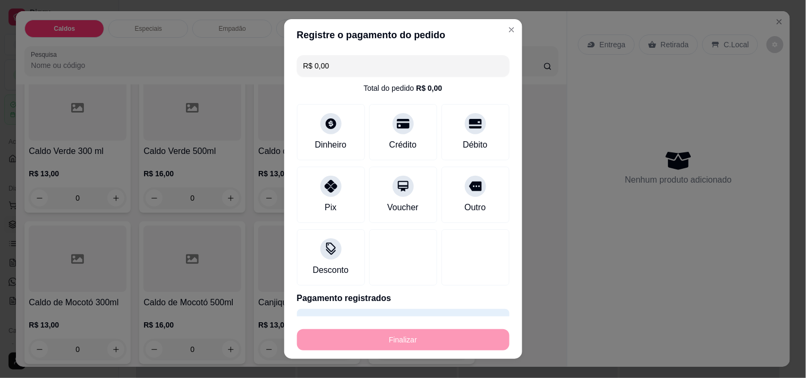
type input "-R$ 21,00"
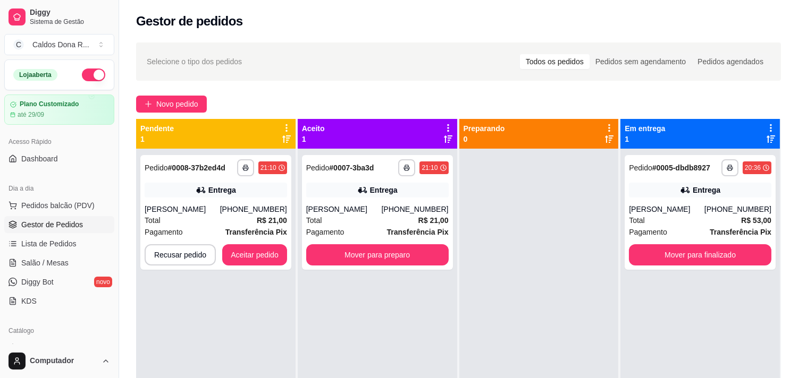
click at [443, 128] on icon at bounding box center [448, 128] width 10 height 10
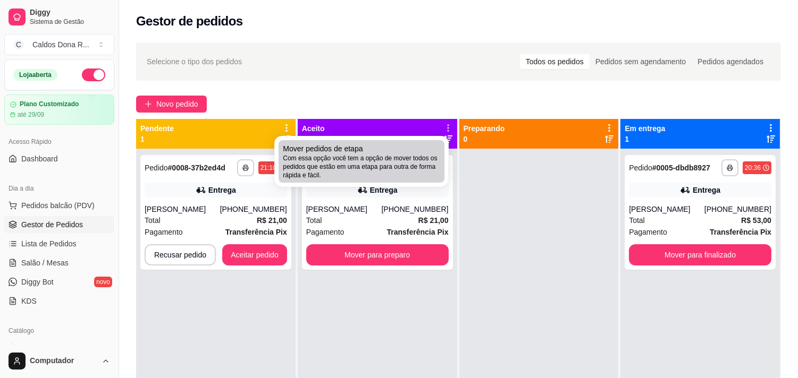
click at [401, 155] on span "Com essa opção você tem a opção de mover todos os pedidos que estão em uma etap…" at bounding box center [361, 167] width 157 height 26
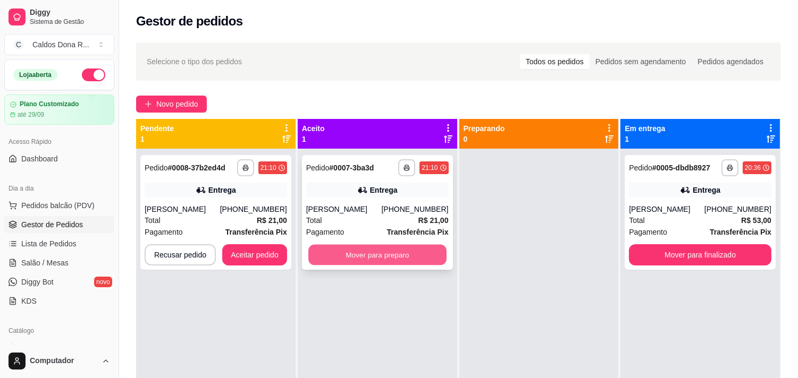
click at [435, 247] on button "Mover para preparo" at bounding box center [377, 255] width 138 height 21
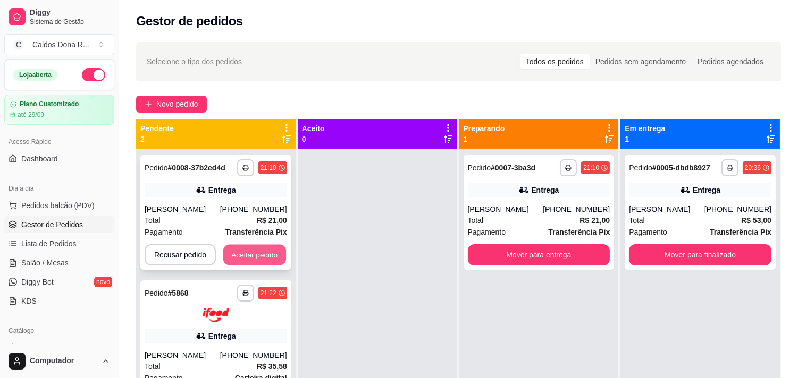
click at [245, 257] on button "Aceitar pedido" at bounding box center [254, 255] width 63 height 21
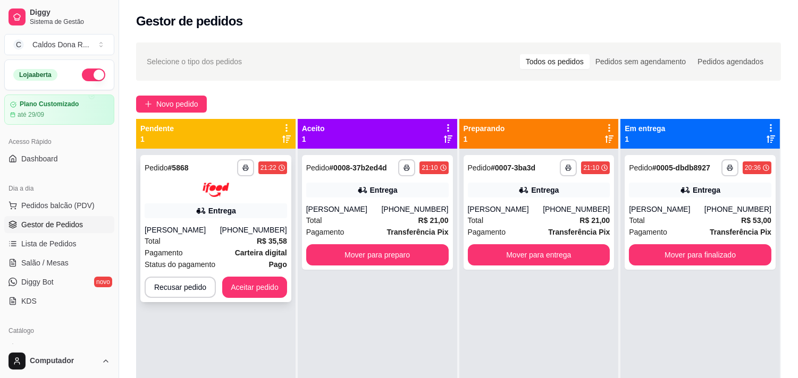
click at [338, 291] on div "**********" at bounding box center [458, 308] width 645 height 378
click at [265, 288] on button "Aceitar pedido" at bounding box center [254, 287] width 65 height 21
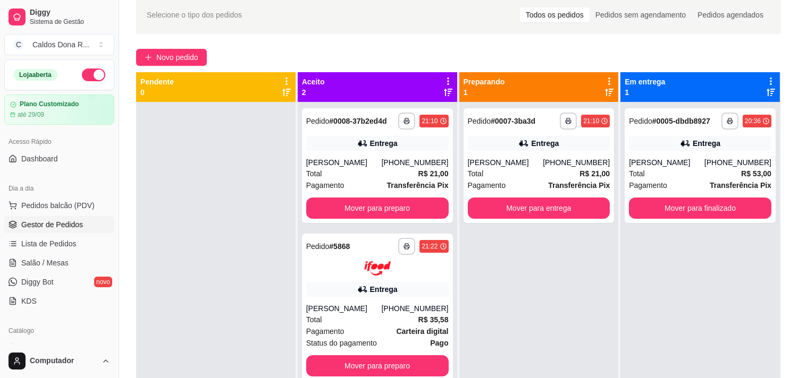
scroll to position [71, 0]
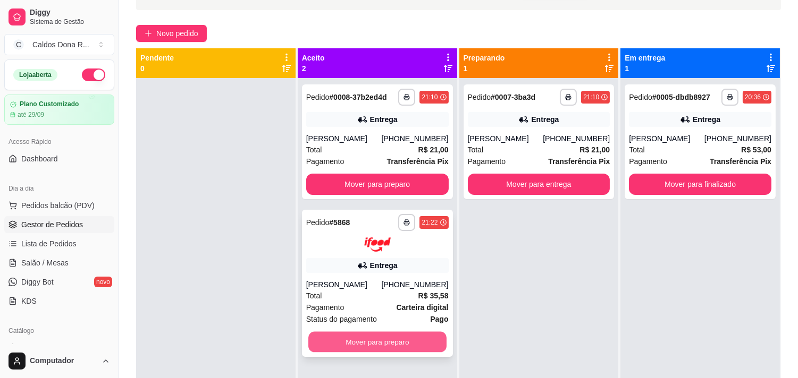
click at [384, 339] on button "Mover para preparo" at bounding box center [377, 342] width 138 height 21
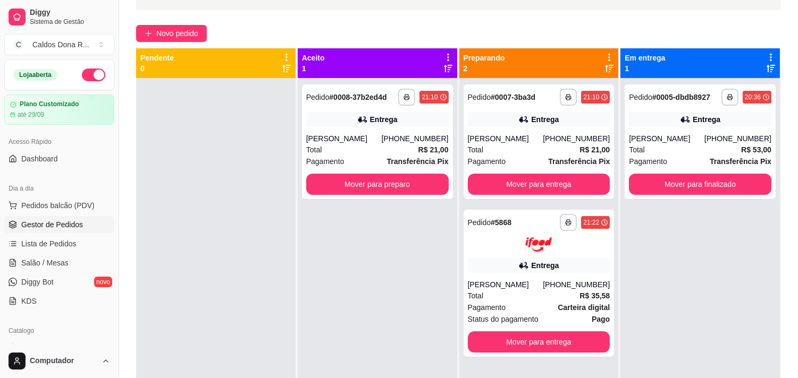
click at [638, 264] on div "**********" at bounding box center [699, 267] width 159 height 378
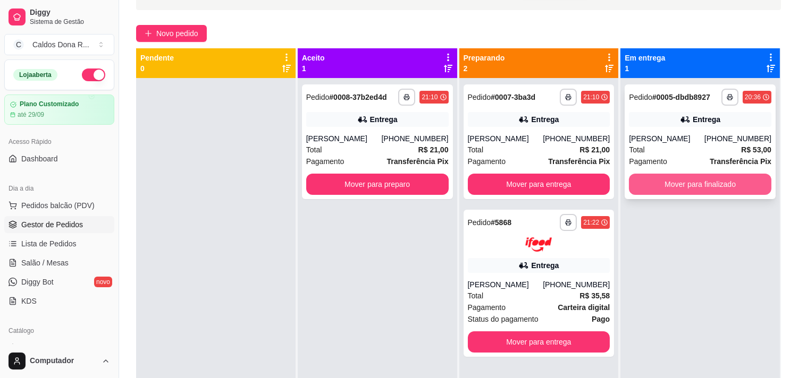
drag, startPoint x: 687, startPoint y: 256, endPoint x: 618, endPoint y: 181, distance: 101.6
click at [620, 181] on div "**********" at bounding box center [699, 267] width 159 height 378
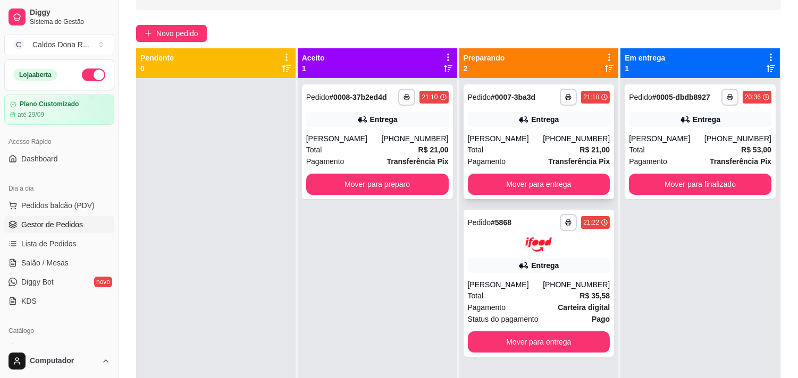
click at [508, 99] on strong "# 0007-3ba3d" at bounding box center [513, 97] width 45 height 9
click at [708, 305] on div "**********" at bounding box center [699, 267] width 159 height 378
click at [230, 159] on div at bounding box center [215, 267] width 159 height 378
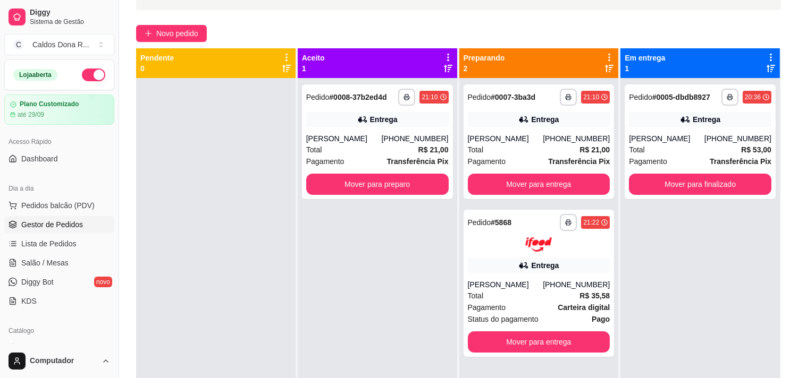
drag, startPoint x: 230, startPoint y: 159, endPoint x: 220, endPoint y: 214, distance: 55.7
click at [220, 214] on div at bounding box center [215, 267] width 159 height 378
click at [509, 94] on strong "# 0007-3ba3d" at bounding box center [513, 97] width 45 height 9
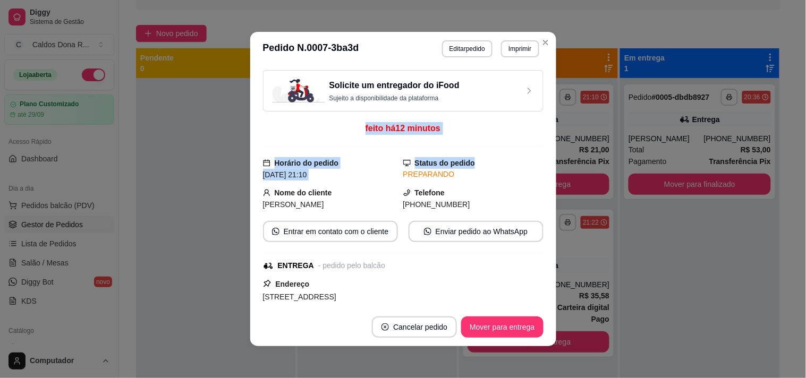
drag, startPoint x: 486, startPoint y: 87, endPoint x: 571, endPoint y: 166, distance: 116.2
click at [571, 166] on div "**********" at bounding box center [403, 189] width 806 height 378
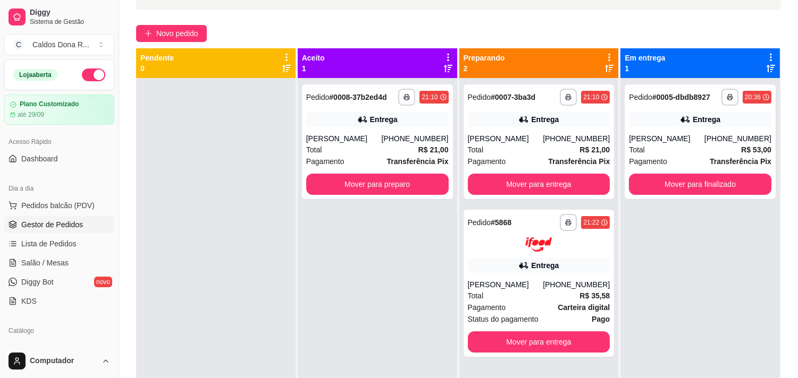
drag, startPoint x: 695, startPoint y: 257, endPoint x: 684, endPoint y: 250, distance: 12.9
click at [684, 250] on div "**********" at bounding box center [699, 267] width 159 height 378
click at [764, 310] on div "**********" at bounding box center [699, 267] width 159 height 378
click at [565, 223] on icon "button" at bounding box center [568, 223] width 6 height 6
click at [533, 265] on button "Impressora" at bounding box center [534, 259] width 74 height 16
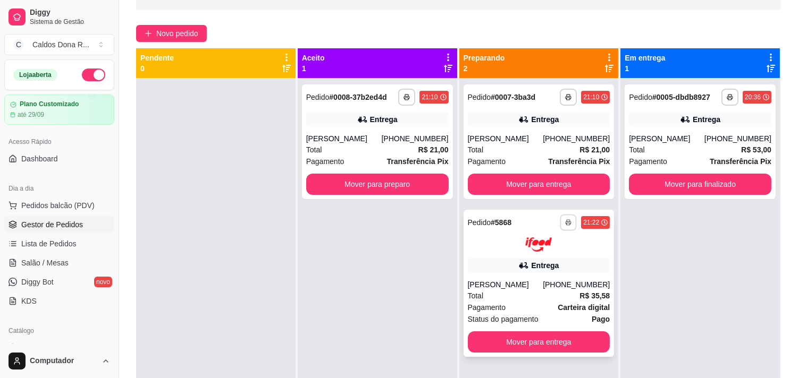
click at [566, 220] on icon "button" at bounding box center [568, 223] width 6 height 6
click at [525, 261] on button "Impressora" at bounding box center [534, 259] width 74 height 16
click at [408, 94] on button "button" at bounding box center [407, 97] width 16 height 16
click at [365, 138] on button "Impressora" at bounding box center [375, 134] width 74 height 16
click at [518, 305] on div "Pagamento Carteira digital" at bounding box center [539, 308] width 142 height 12
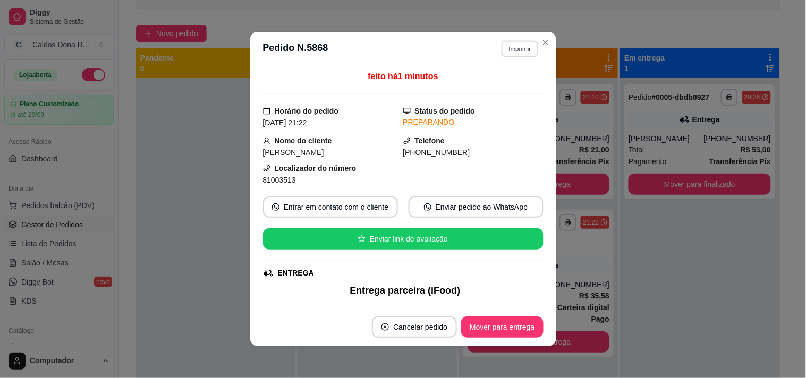
click at [507, 48] on button "Imprimir" at bounding box center [520, 48] width 37 height 16
click at [484, 90] on button "Impressora" at bounding box center [497, 86] width 74 height 16
click at [513, 55] on button "Imprimir" at bounding box center [520, 48] width 37 height 16
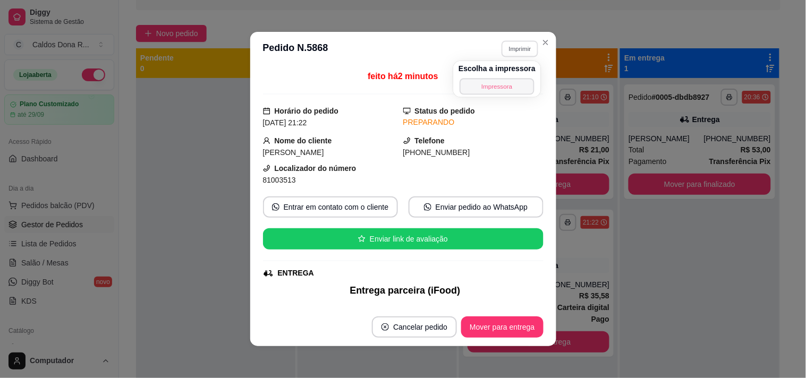
click at [493, 86] on button "Impressora" at bounding box center [497, 86] width 74 height 16
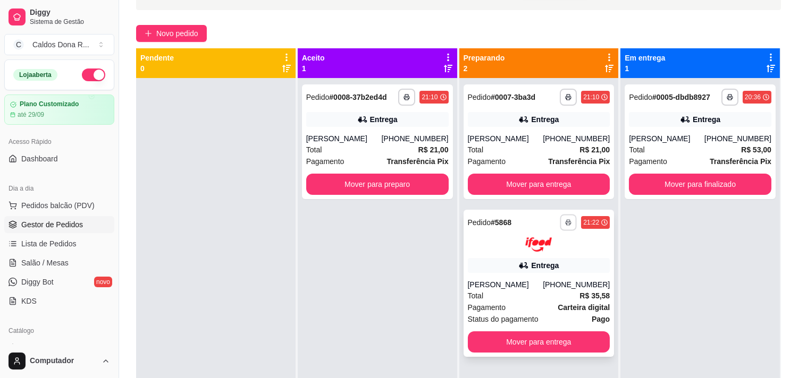
click at [565, 225] on icon "button" at bounding box center [568, 223] width 6 height 6
click at [532, 256] on button "Impressora" at bounding box center [534, 259] width 74 height 16
click at [560, 96] on button "button" at bounding box center [568, 97] width 16 height 16
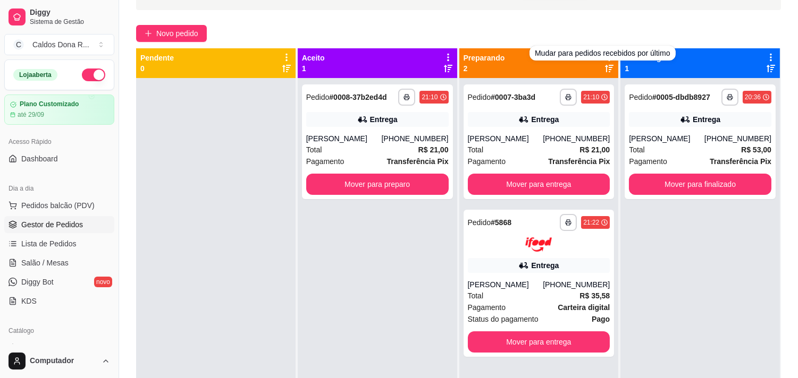
click at [602, 52] on div "Mudar para pedidos recebidos por último" at bounding box center [602, 53] width 146 height 15
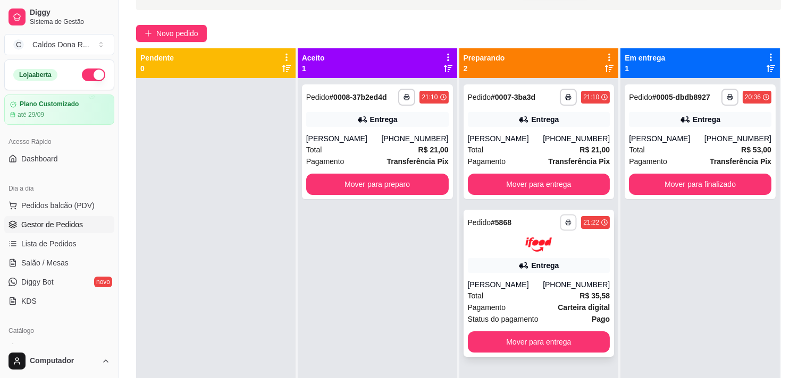
click at [566, 226] on button "button" at bounding box center [568, 222] width 16 height 16
click at [541, 262] on button "Impressora" at bounding box center [534, 259] width 74 height 16
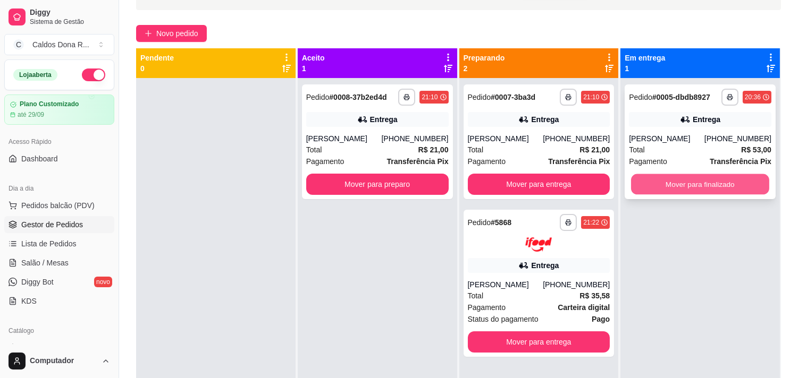
click at [685, 185] on button "Mover para finalizado" at bounding box center [700, 184] width 138 height 21
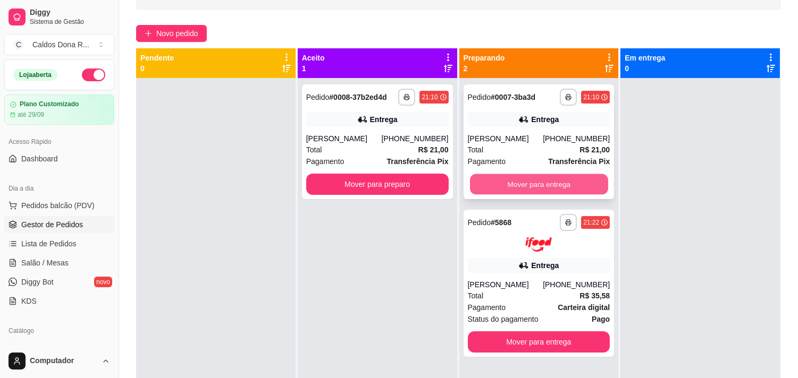
click at [565, 179] on button "Mover para entrega" at bounding box center [539, 184] width 138 height 21
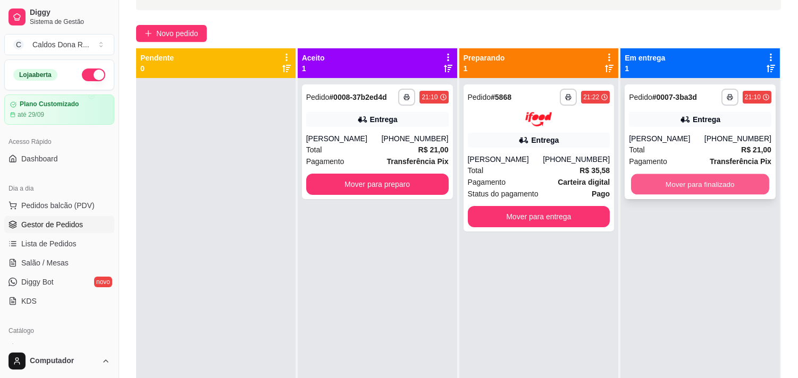
click at [688, 189] on button "Mover para finalizado" at bounding box center [700, 184] width 138 height 21
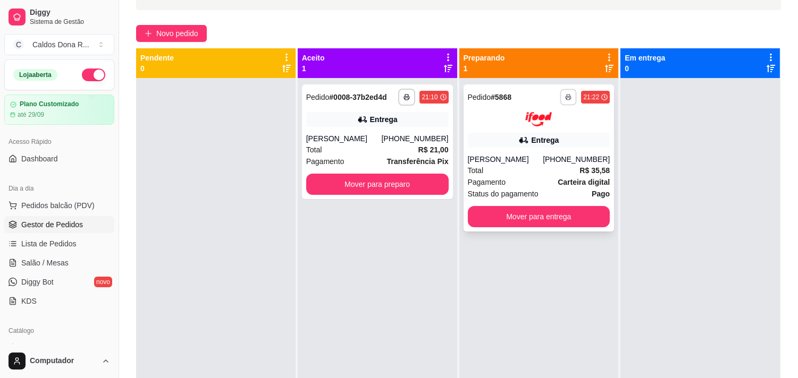
click at [560, 99] on button "button" at bounding box center [568, 97] width 16 height 16
click at [529, 137] on button "Impressora" at bounding box center [534, 134] width 74 height 16
click at [565, 99] on icon "button" at bounding box center [568, 97] width 6 height 6
click at [540, 131] on button "Impressora" at bounding box center [534, 134] width 74 height 16
click at [513, 213] on button "Mover para entrega" at bounding box center [539, 216] width 138 height 21
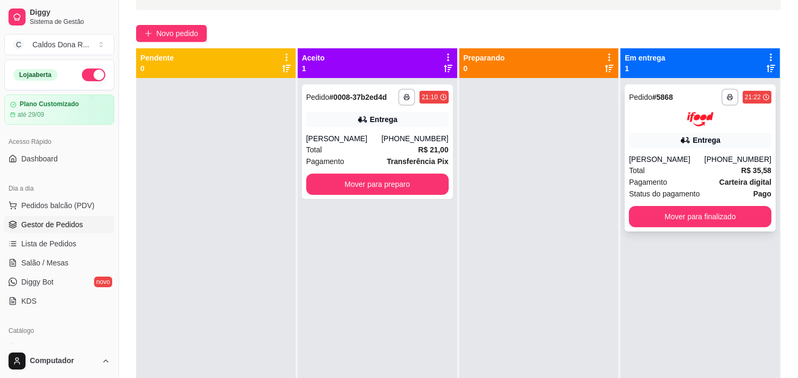
click at [660, 104] on div "**********" at bounding box center [700, 97] width 142 height 17
click at [766, 56] on icon at bounding box center [771, 58] width 10 height 10
drag, startPoint x: 701, startPoint y: 54, endPoint x: 664, endPoint y: 92, distance: 52.6
click at [664, 92] on div "**********" at bounding box center [700, 252] width 161 height 408
drag, startPoint x: 661, startPoint y: 120, endPoint x: 556, endPoint y: 122, distance: 104.7
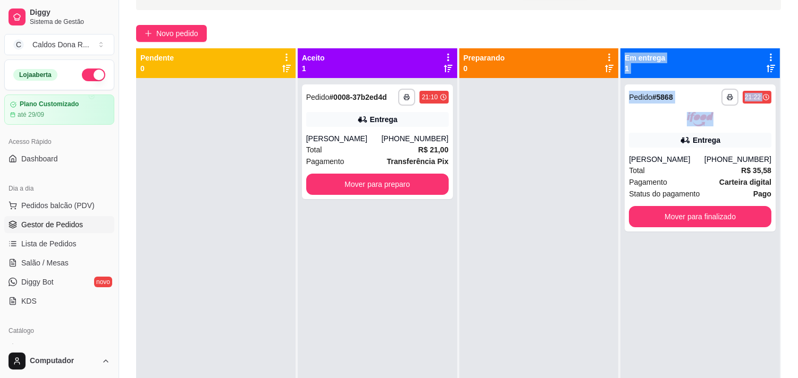
click at [556, 122] on div "**********" at bounding box center [458, 237] width 645 height 378
click at [556, 122] on div at bounding box center [538, 267] width 159 height 378
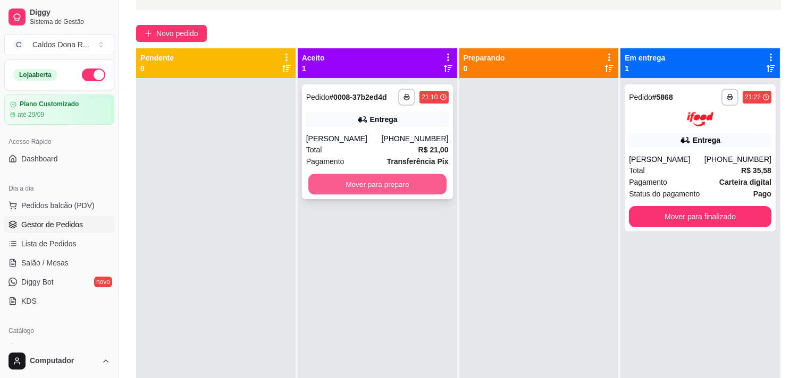
click at [415, 179] on button "Mover para preparo" at bounding box center [377, 184] width 138 height 21
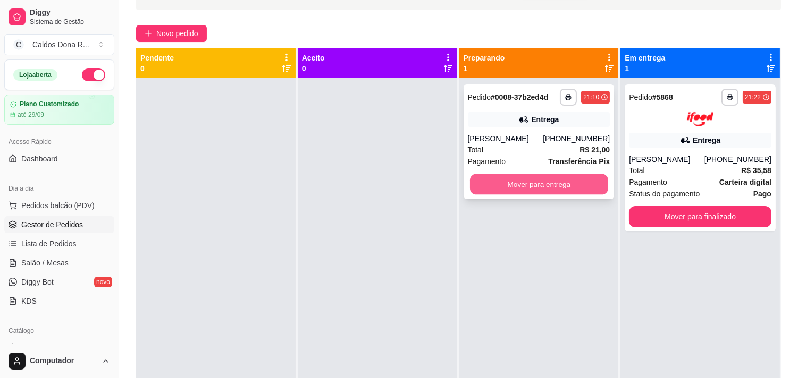
click at [532, 185] on button "Mover para entrega" at bounding box center [539, 184] width 138 height 21
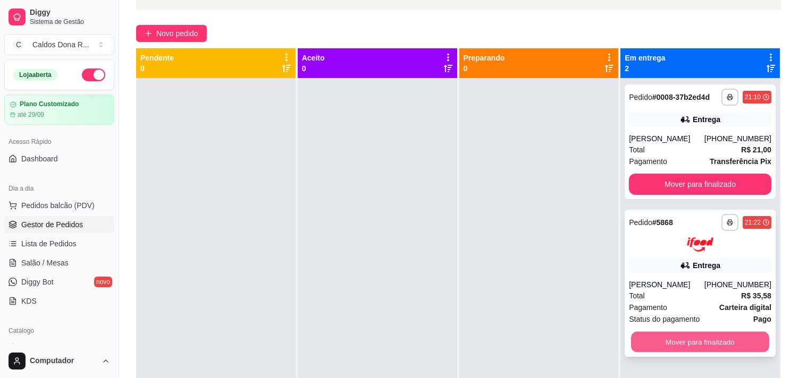
click at [709, 341] on button "Mover para finalizado" at bounding box center [700, 342] width 138 height 21
